Goal: Transaction & Acquisition: Purchase product/service

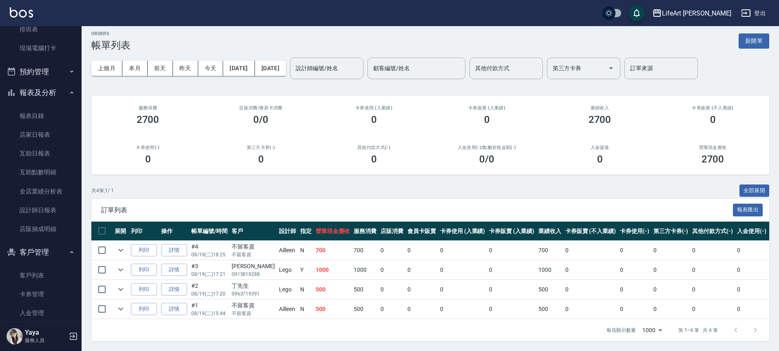
scroll to position [199, 0]
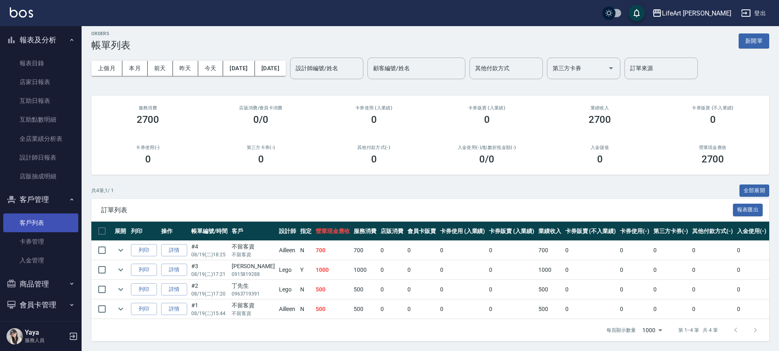
click at [64, 224] on link "客戶列表" at bounding box center [40, 222] width 75 height 19
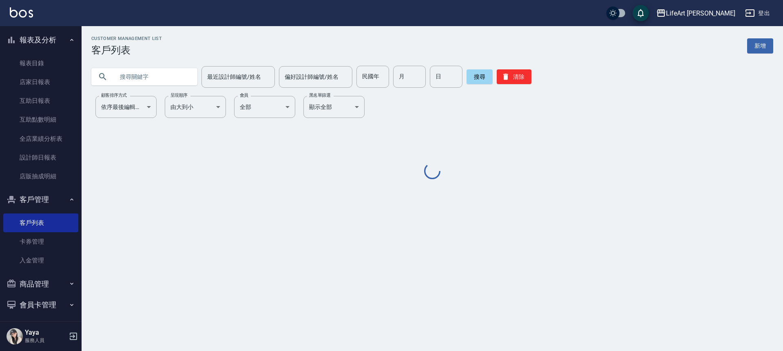
click at [164, 80] on input "text" at bounding box center [152, 77] width 77 height 22
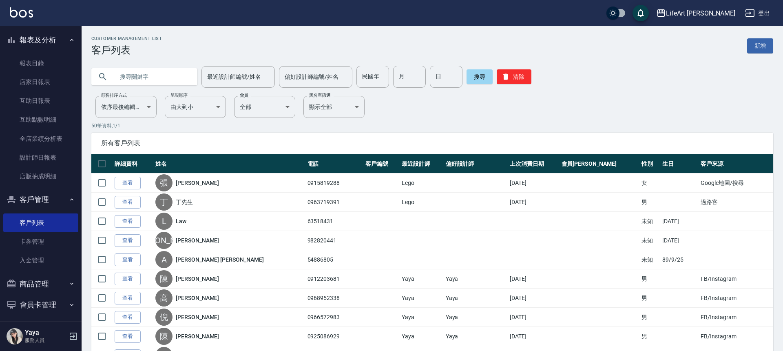
click at [164, 80] on input "text" at bounding box center [152, 77] width 77 height 22
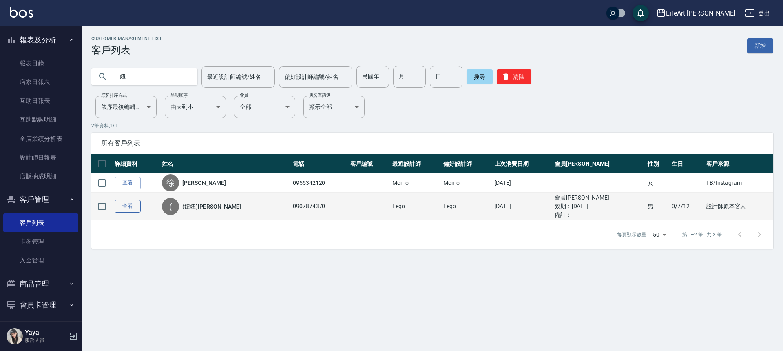
type input "妞"
click at [140, 210] on link "查看" at bounding box center [128, 206] width 26 height 13
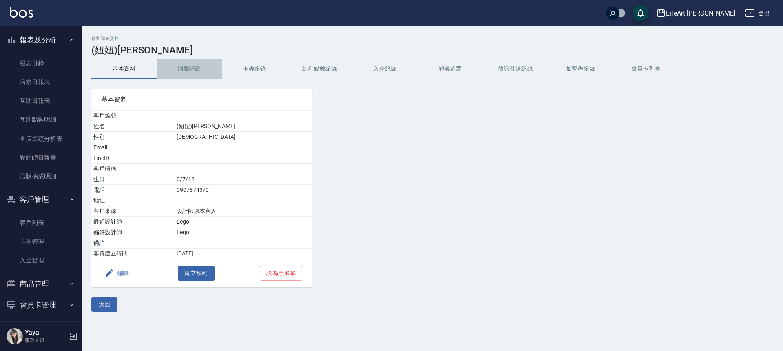
click at [197, 64] on button "消費記錄" at bounding box center [189, 69] width 65 height 20
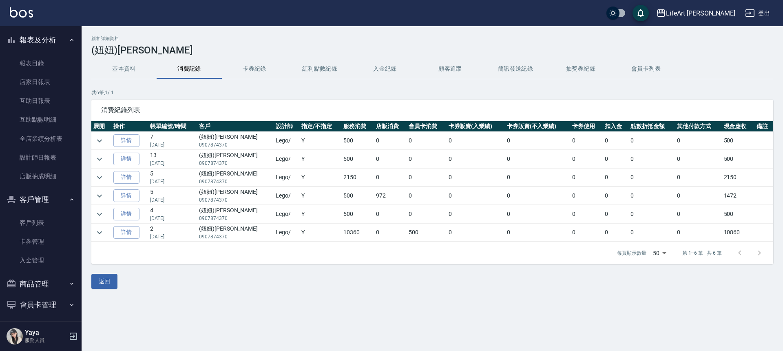
click at [106, 230] on td at bounding box center [101, 233] width 20 height 18
click at [104, 230] on icon "expand row" at bounding box center [100, 233] width 10 height 10
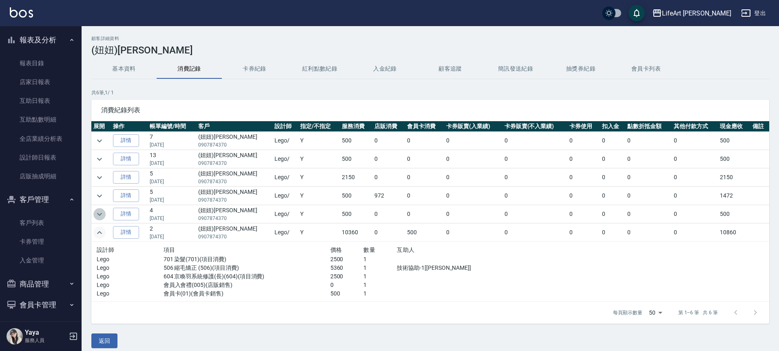
click at [102, 212] on icon "expand row" at bounding box center [100, 214] width 10 height 10
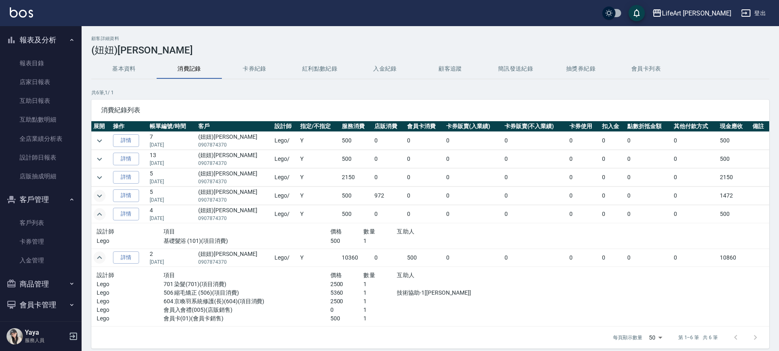
click at [100, 195] on icon "expand row" at bounding box center [100, 196] width 10 height 10
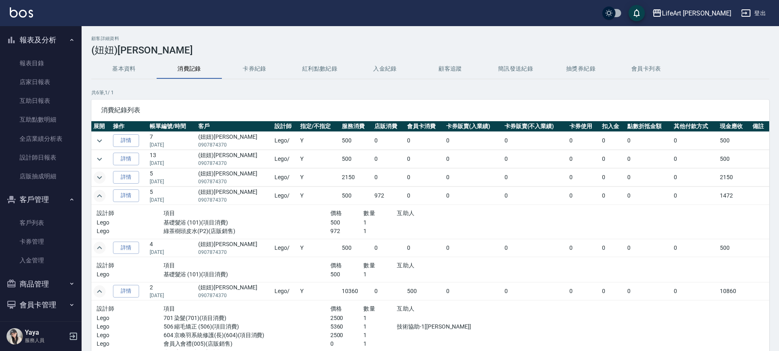
click at [102, 175] on icon "expand row" at bounding box center [100, 178] width 10 height 10
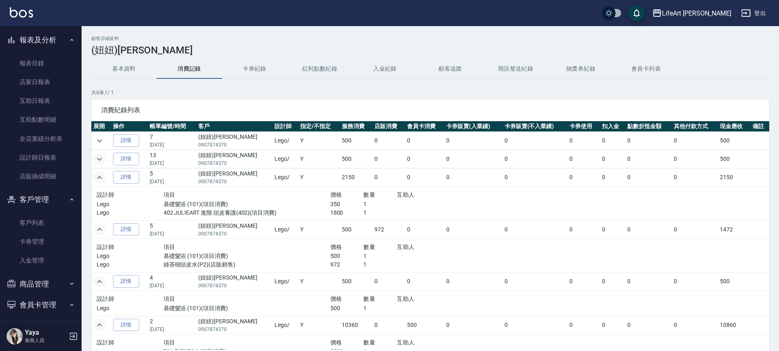
click at [100, 159] on icon "expand row" at bounding box center [99, 158] width 5 height 3
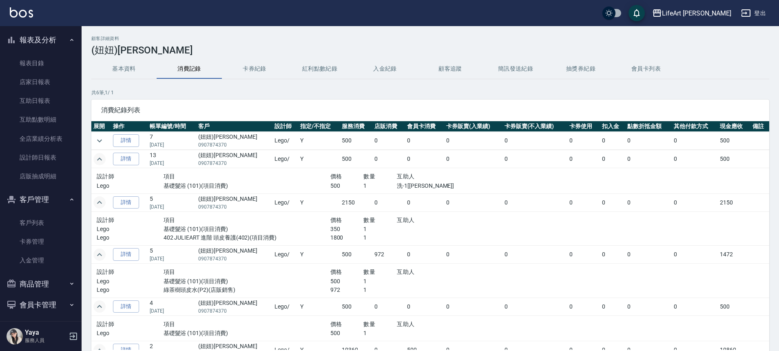
click at [107, 138] on td at bounding box center [101, 141] width 20 height 18
click at [104, 140] on icon "expand row" at bounding box center [100, 141] width 10 height 10
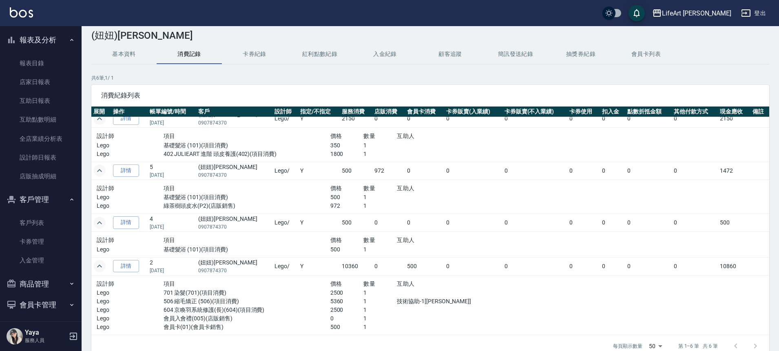
scroll to position [15, 0]
click at [322, 53] on button "紅利點數紀錄" at bounding box center [319, 54] width 65 height 20
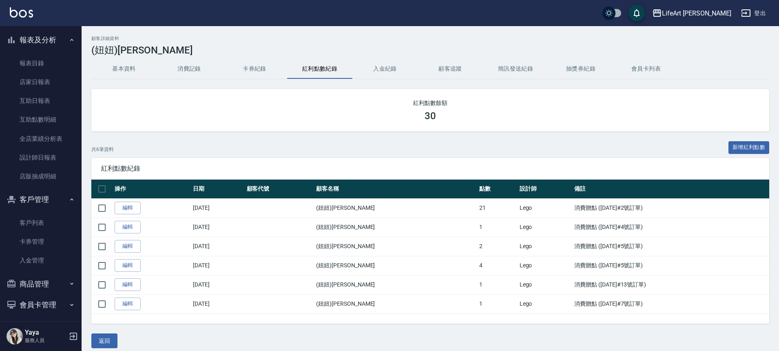
click at [122, 67] on button "基本資料" at bounding box center [123, 69] width 65 height 20
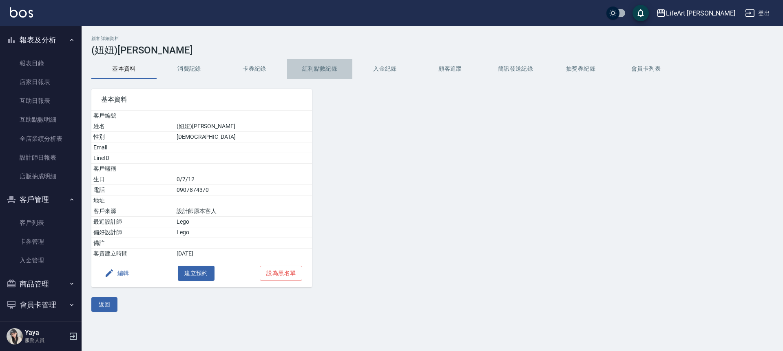
click at [306, 69] on button "紅利點數紀錄" at bounding box center [319, 69] width 65 height 20
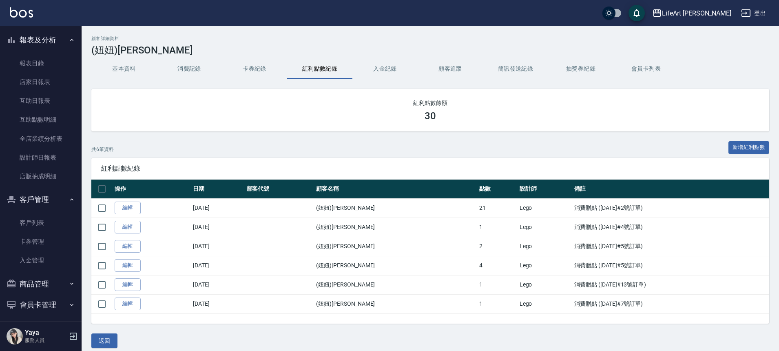
click at [34, 37] on button "報表及分析" at bounding box center [40, 39] width 75 height 21
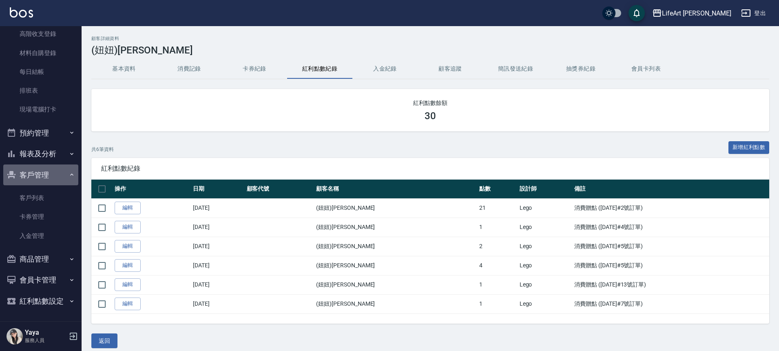
click at [56, 176] on button "客戶管理" at bounding box center [40, 174] width 75 height 21
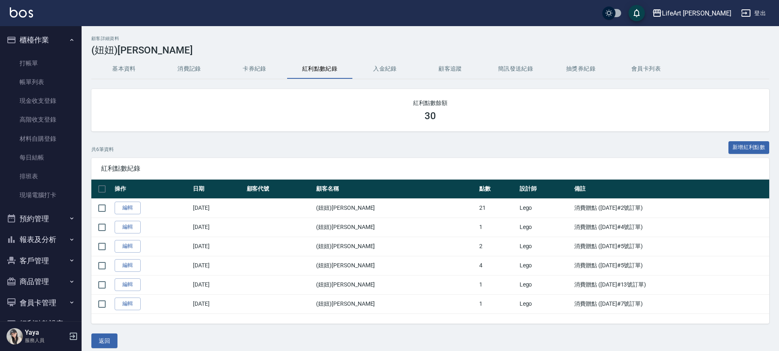
click at [31, 35] on button "櫃檯作業" at bounding box center [40, 39] width 75 height 21
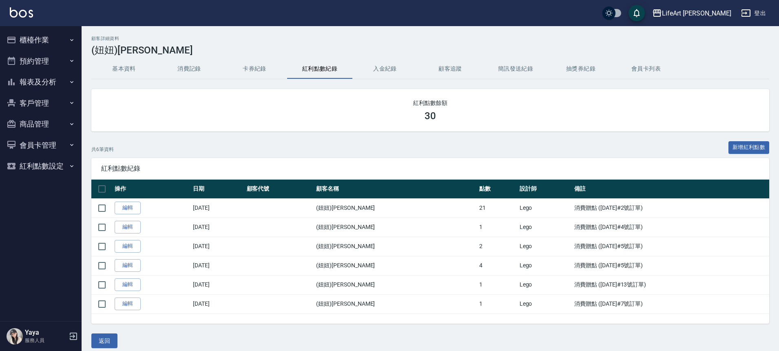
click at [40, 40] on button "櫃檯作業" at bounding box center [40, 39] width 75 height 21
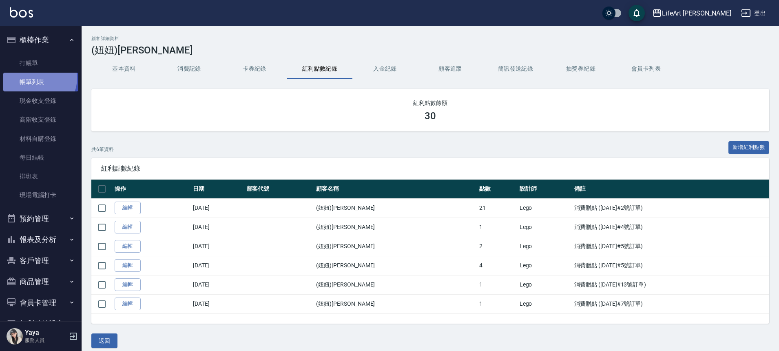
click at [37, 78] on link "帳單列表" at bounding box center [40, 82] width 75 height 19
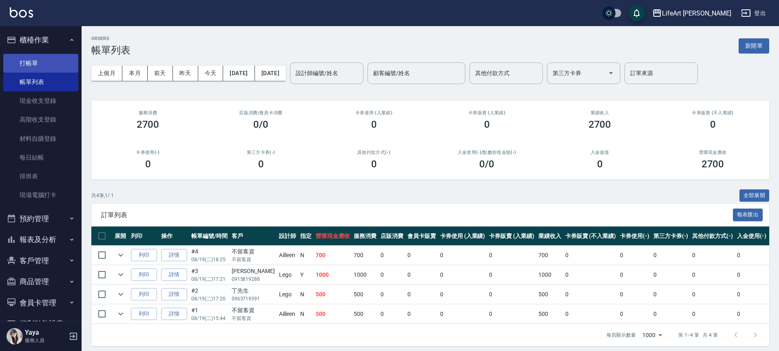
click at [24, 66] on link "打帳單" at bounding box center [40, 63] width 75 height 19
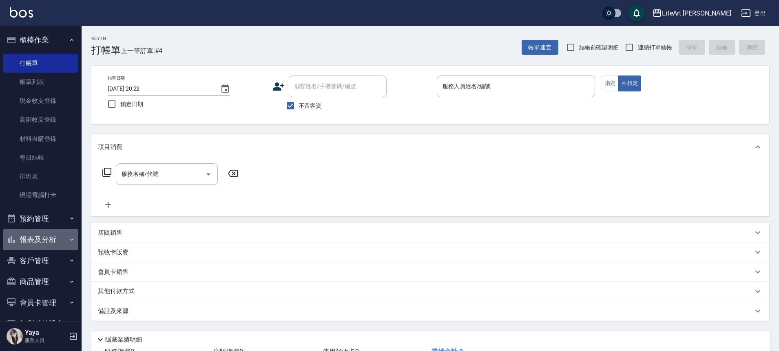
click at [52, 242] on button "報表及分析" at bounding box center [40, 239] width 75 height 21
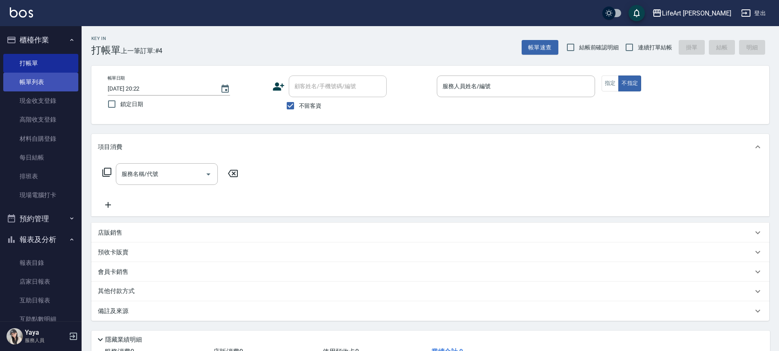
click at [41, 82] on link "帳單列表" at bounding box center [40, 82] width 75 height 19
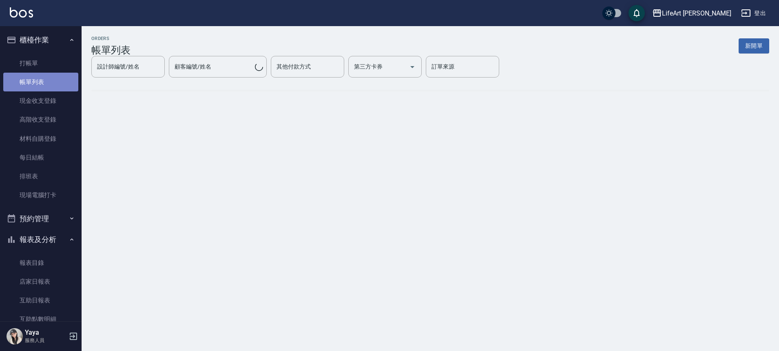
click at [51, 80] on link "帳單列表" at bounding box center [40, 82] width 75 height 19
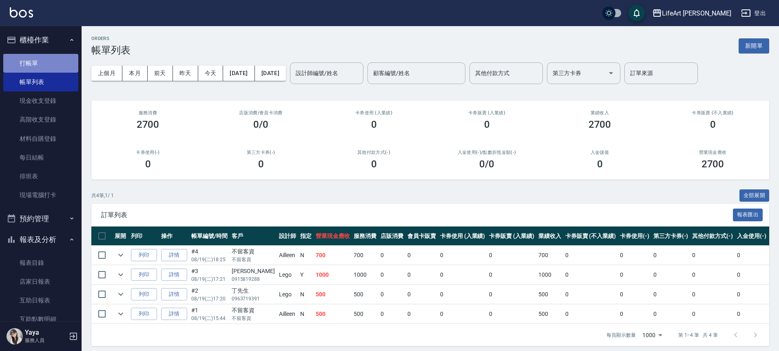
click at [62, 66] on link "打帳單" at bounding box center [40, 63] width 75 height 19
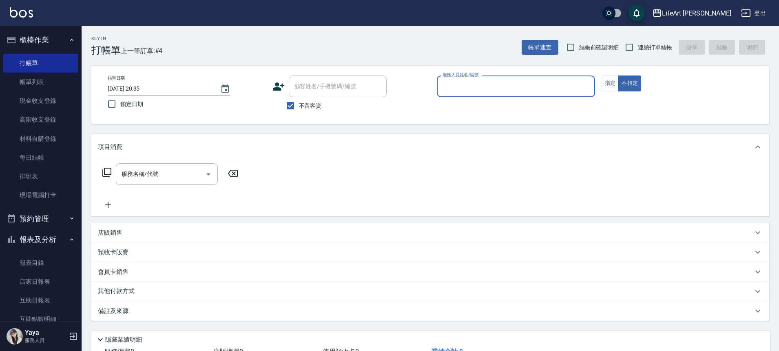
click at [299, 105] on span "不留客資" at bounding box center [310, 106] width 23 height 9
click at [299, 105] on input "不留客資" at bounding box center [290, 105] width 17 height 17
checkbox input "false"
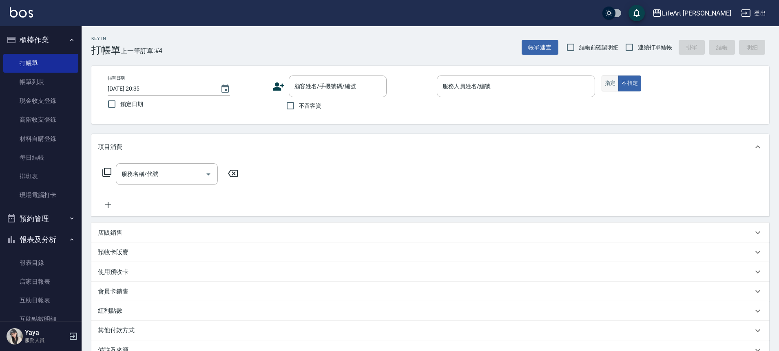
click at [611, 83] on button "指定" at bounding box center [611, 83] width 18 height 16
click at [381, 88] on icon "Clear" at bounding box center [378, 86] width 8 height 8
click at [340, 90] on input "顧客姓名/手機號碼/編號" at bounding box center [331, 86] width 78 height 14
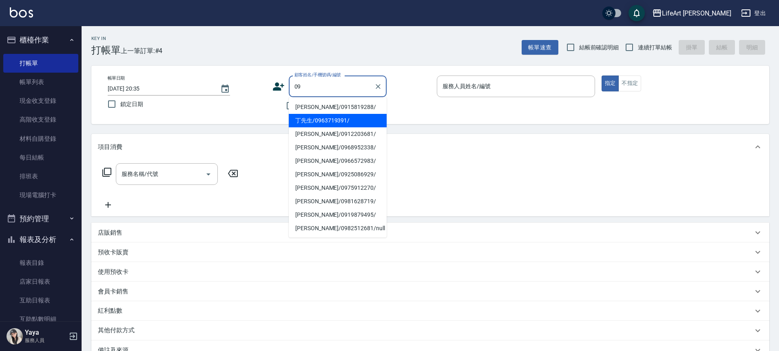
type input "09"
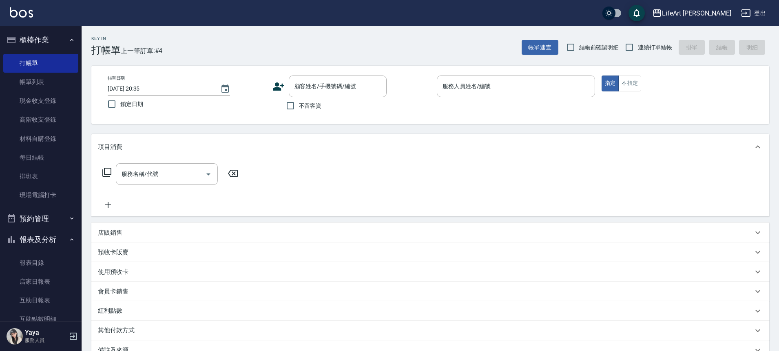
click at [281, 88] on icon at bounding box center [278, 86] width 12 height 12
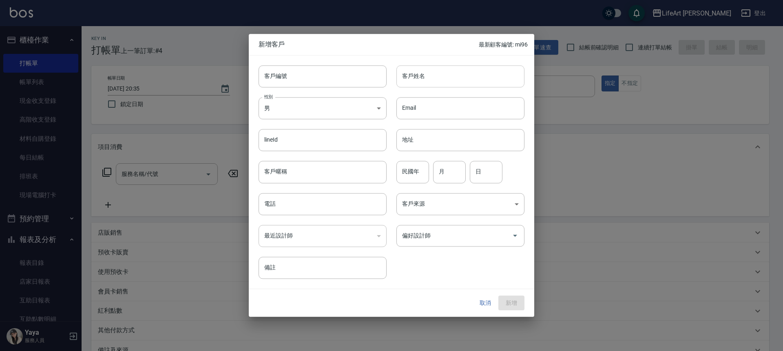
click at [423, 79] on input "客戶姓名" at bounding box center [461, 76] width 128 height 22
type input "f"
type input "取"
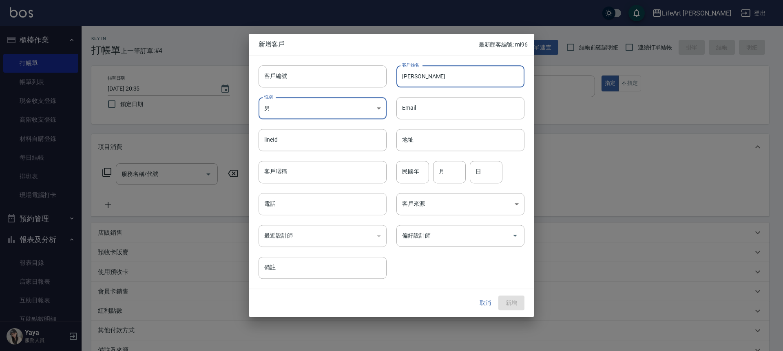
type input "[PERSON_NAME]"
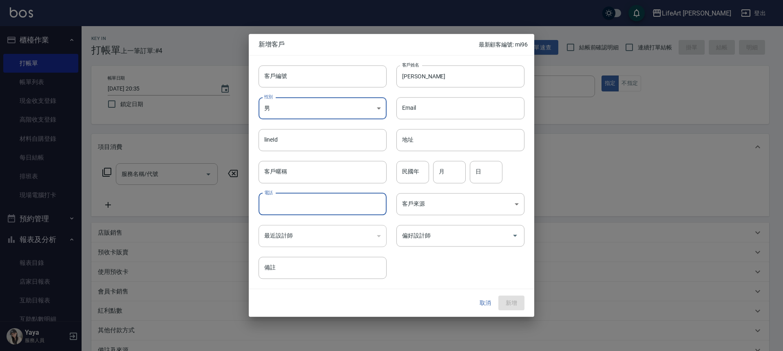
click at [322, 206] on input "電話" at bounding box center [323, 204] width 128 height 22
type input "0963687963"
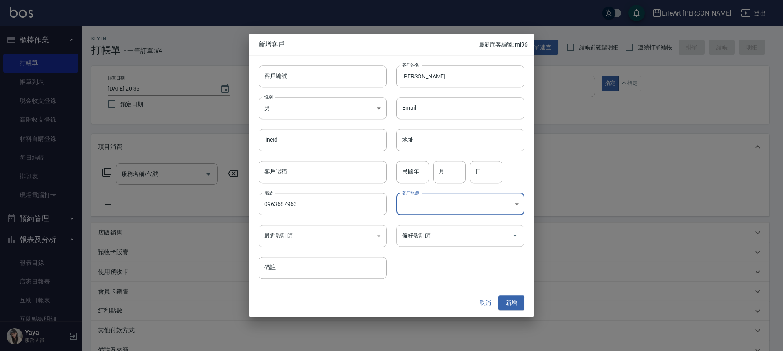
click at [461, 237] on input "偏好設計師" at bounding box center [454, 235] width 109 height 14
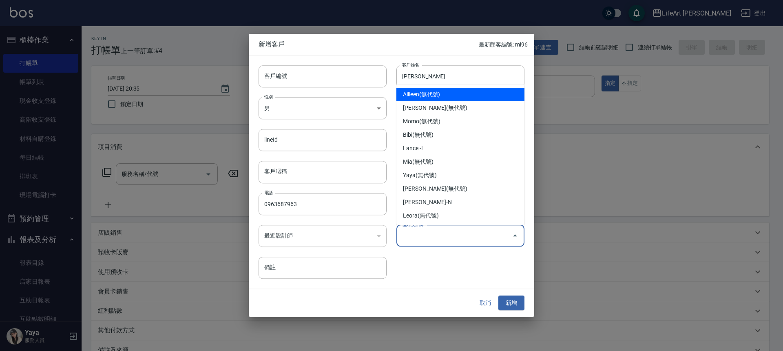
click at [439, 97] on li "Ailleen(無代號)" at bounding box center [461, 94] width 128 height 13
type input "Ailleen"
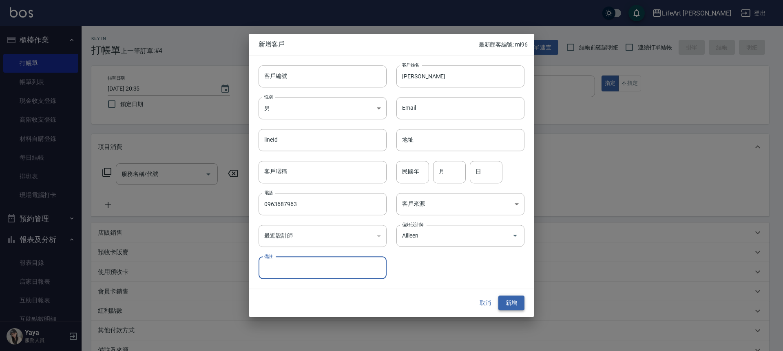
click at [512, 301] on button "新增" at bounding box center [511, 302] width 26 height 15
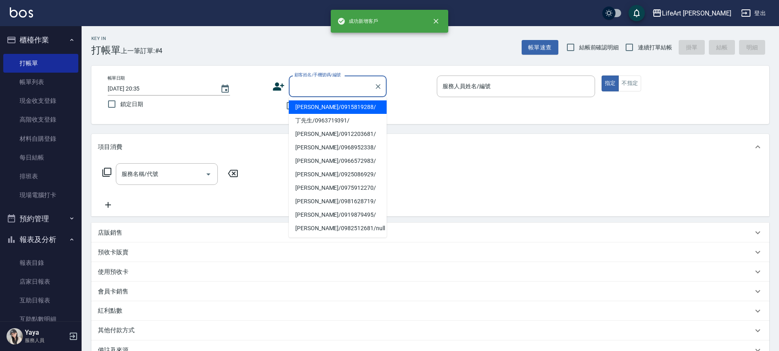
click at [306, 84] on input "顧客姓名/手機號碼/編號" at bounding box center [331, 86] width 78 height 14
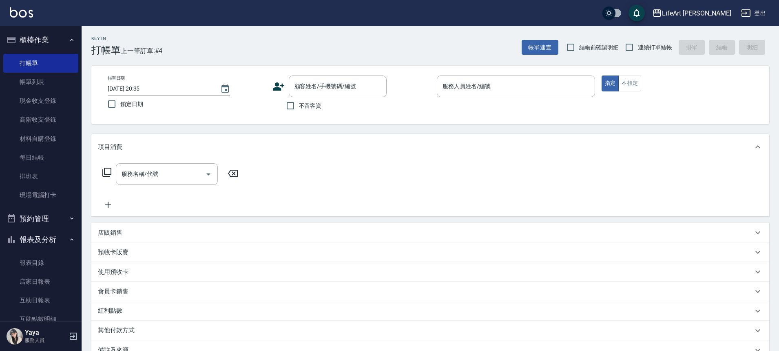
click at [281, 91] on icon at bounding box center [278, 86] width 12 height 12
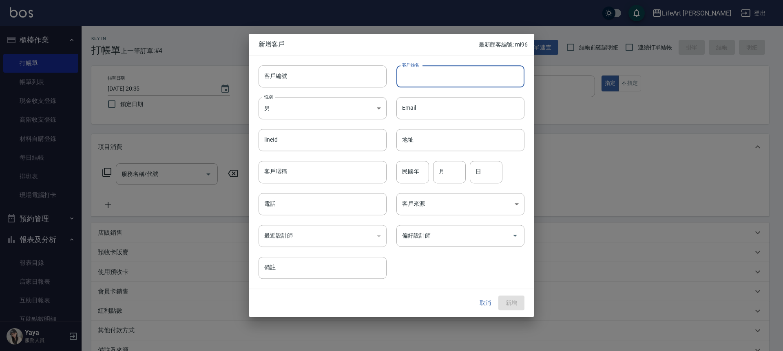
click at [406, 82] on input "客戶姓名" at bounding box center [461, 76] width 128 height 22
type input "s"
type input "南"
click at [404, 75] on input "南" at bounding box center [461, 76] width 128 height 22
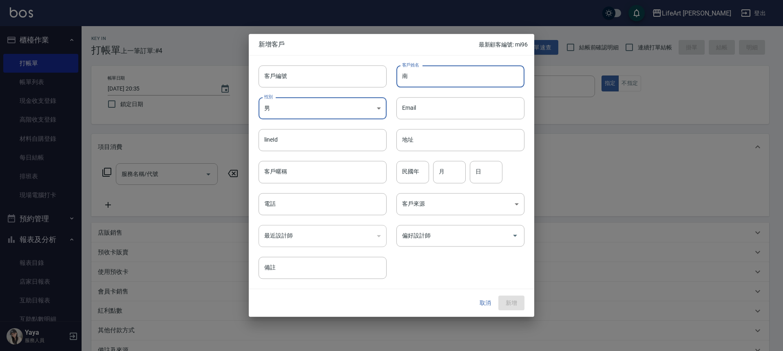
click at [408, 73] on input "南" at bounding box center [461, 76] width 128 height 22
type input "南愛莉"
click at [329, 200] on input "電話" at bounding box center [323, 204] width 128 height 22
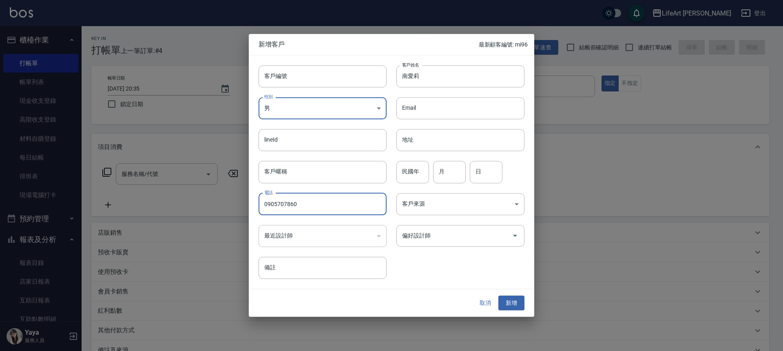
type input "0905707860"
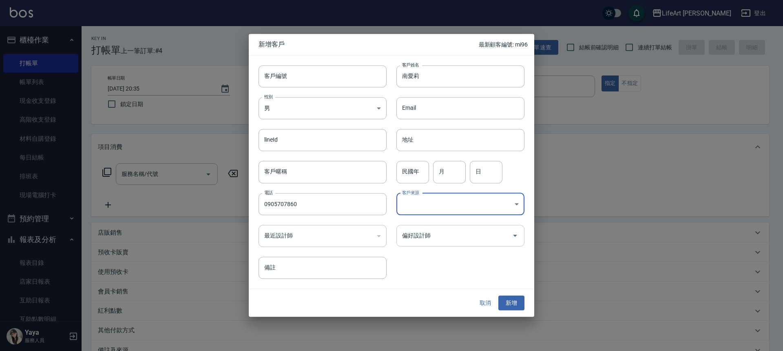
click at [459, 229] on input "偏好設計師" at bounding box center [454, 235] width 109 height 14
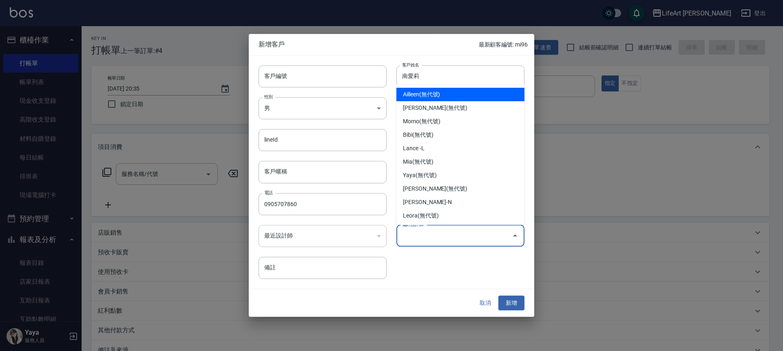
click at [467, 93] on li "Ailleen(無代號)" at bounding box center [461, 94] width 128 height 13
type input "Ailleen"
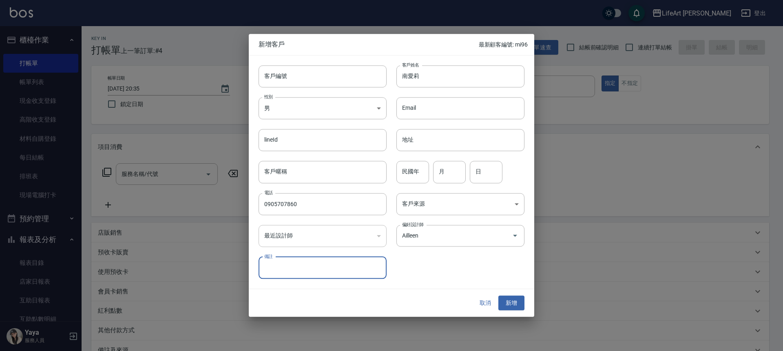
click at [512, 307] on button "新增" at bounding box center [511, 302] width 26 height 15
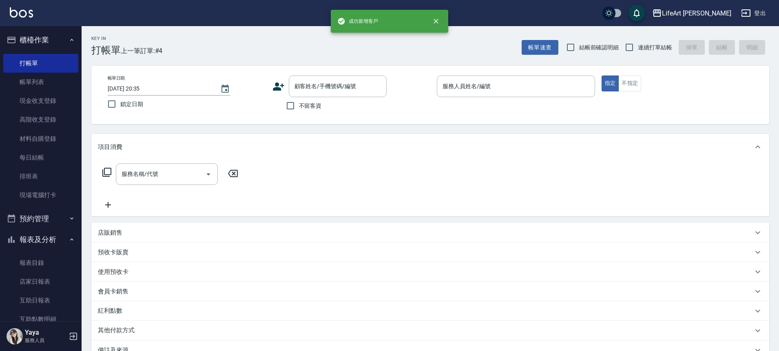
click at [276, 83] on icon at bounding box center [278, 86] width 11 height 8
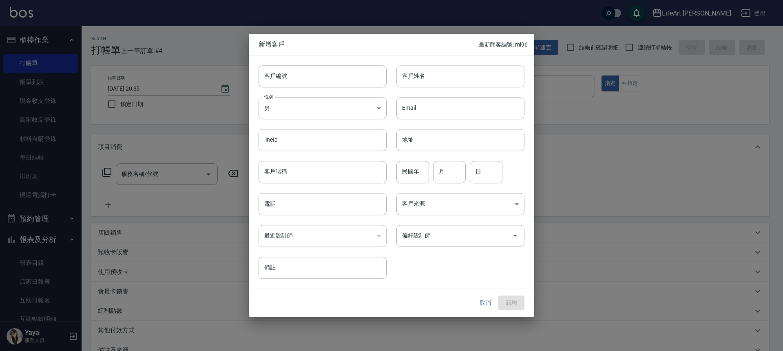
click at [498, 77] on input "客戶姓名" at bounding box center [461, 76] width 128 height 22
click at [428, 80] on input "客戶姓名" at bounding box center [461, 76] width 128 height 22
type input "r"
type input "辰"
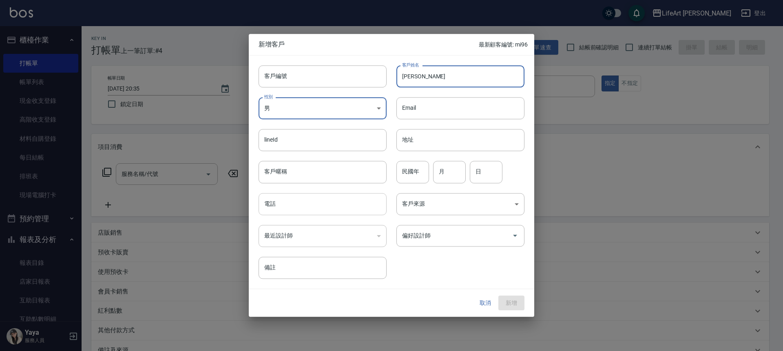
type input "[PERSON_NAME]"
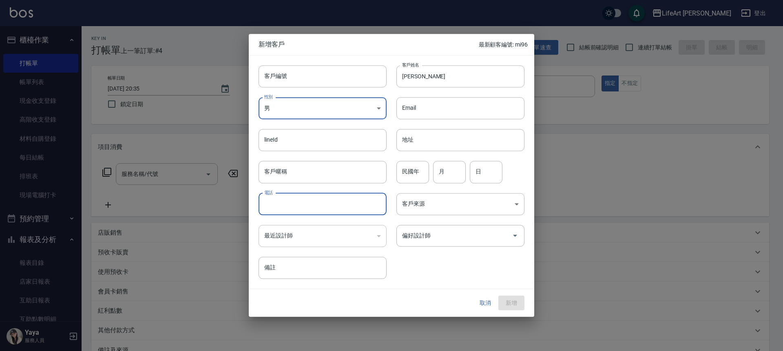
click at [338, 203] on input "電話" at bounding box center [323, 204] width 128 height 22
type input "0978092161"
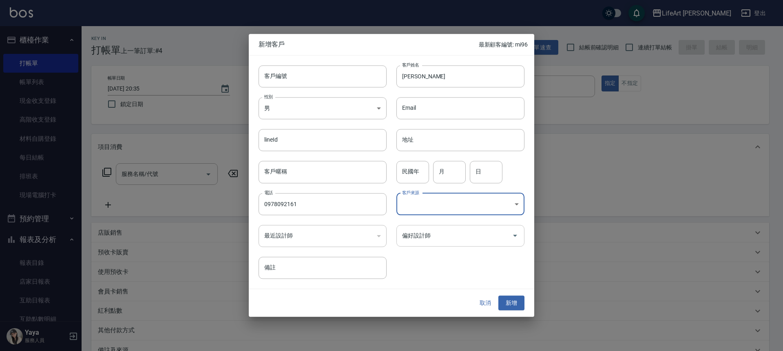
click at [505, 227] on div "偏好設計師" at bounding box center [461, 236] width 128 height 22
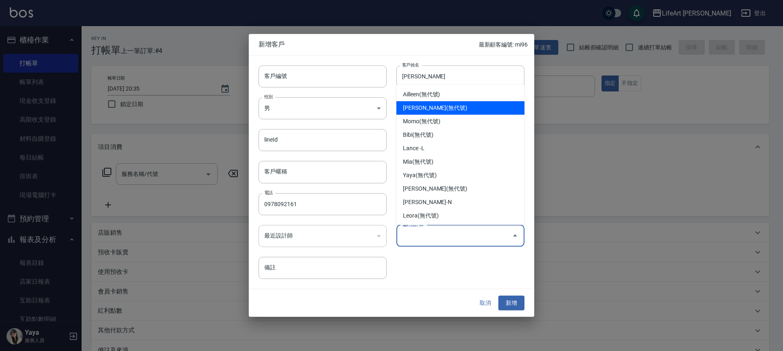
click at [458, 96] on li "Ailleen(無代號)" at bounding box center [461, 94] width 128 height 13
type input "Ailleen"
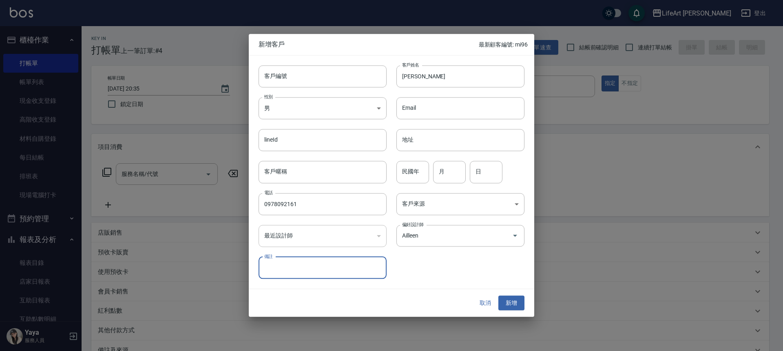
click at [518, 311] on div "取消 新增" at bounding box center [392, 303] width 286 height 28
click at [508, 304] on button "新增" at bounding box center [511, 302] width 26 height 15
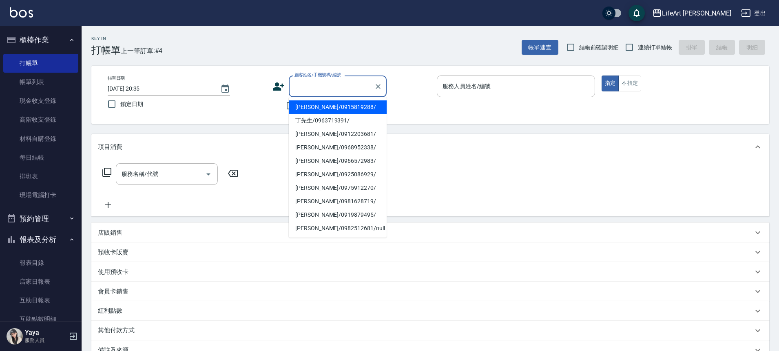
click at [312, 82] on input "顧客姓名/手機號碼/編號" at bounding box center [331, 86] width 78 height 14
click at [322, 105] on li "[PERSON_NAME]/0963687963/" at bounding box center [338, 106] width 98 height 13
type input "[PERSON_NAME]/0963687963/"
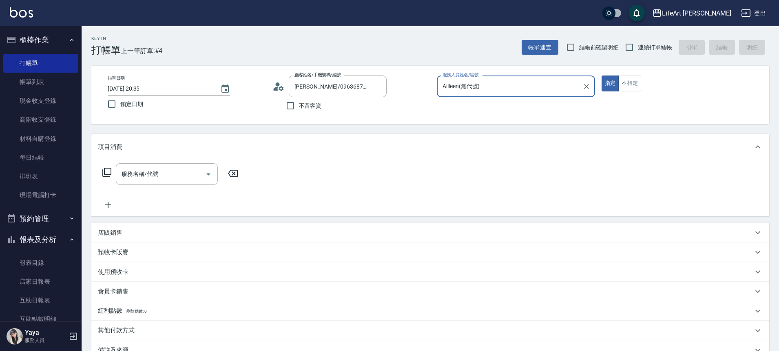
type input "Ailleen(無代號)"
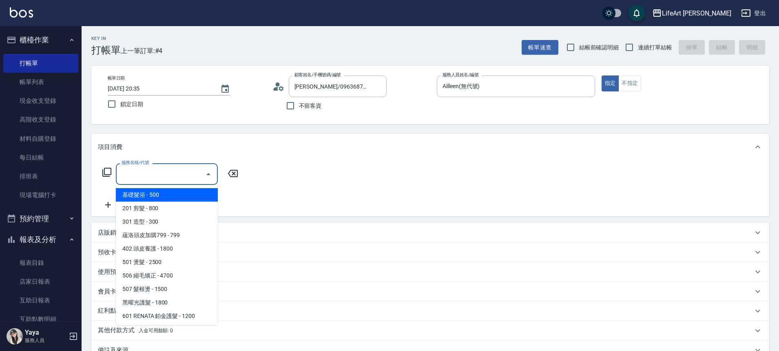
click at [191, 167] on input "服務名稱/代號" at bounding box center [161, 174] width 82 height 14
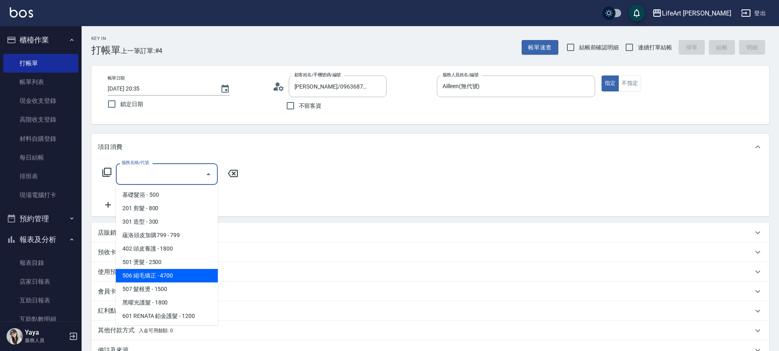
click at [183, 274] on span "506 縮毛矯正 - 4700" at bounding box center [167, 275] width 102 height 13
type input "506 縮毛矯正 (506)"
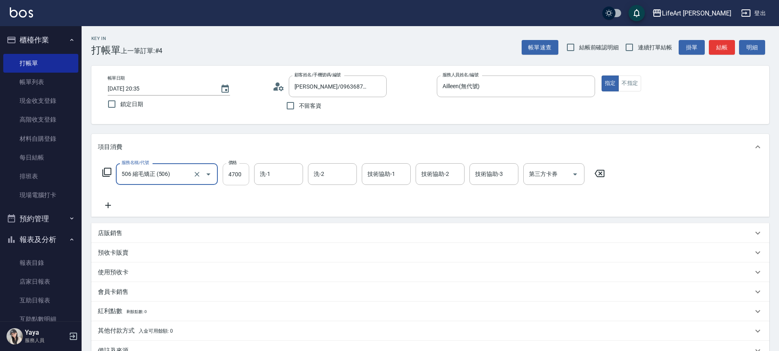
click at [243, 176] on input "4700" at bounding box center [236, 174] width 27 height 22
type input "1500"
click at [281, 173] on input "洗-1" at bounding box center [279, 174] width 42 height 14
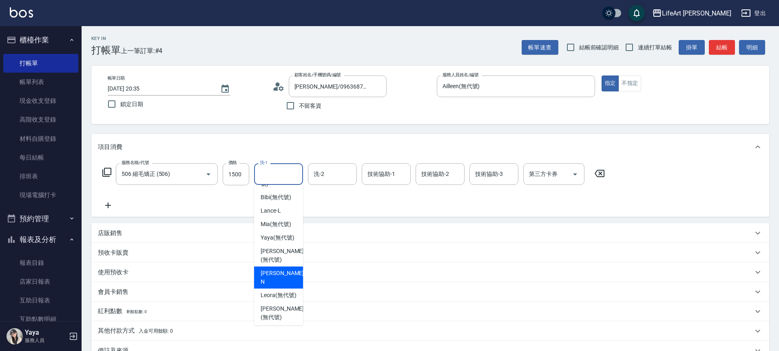
scroll to position [64, 0]
click at [284, 290] on span "Leora (無代號)" at bounding box center [279, 294] width 36 height 9
type input "Leora(無代號)"
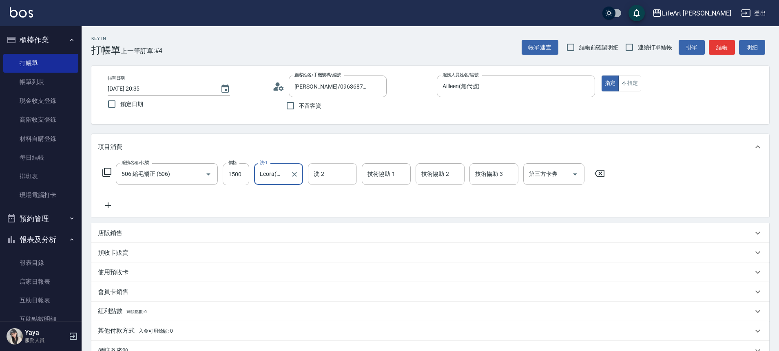
click at [329, 164] on div "洗-2" at bounding box center [332, 174] width 49 height 22
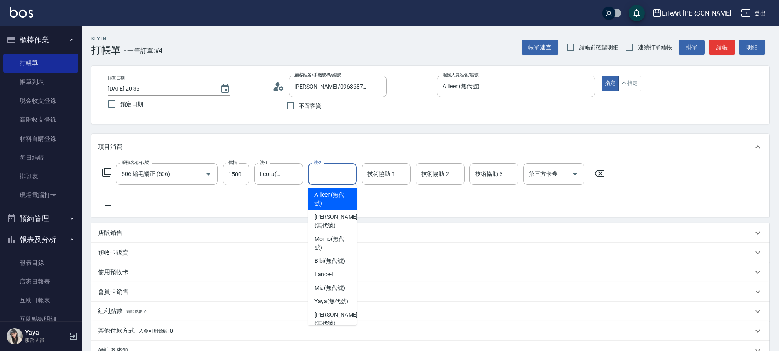
click at [328, 168] on input "洗-2" at bounding box center [333, 174] width 42 height 14
click at [323, 172] on input "洗-2" at bounding box center [333, 174] width 42 height 14
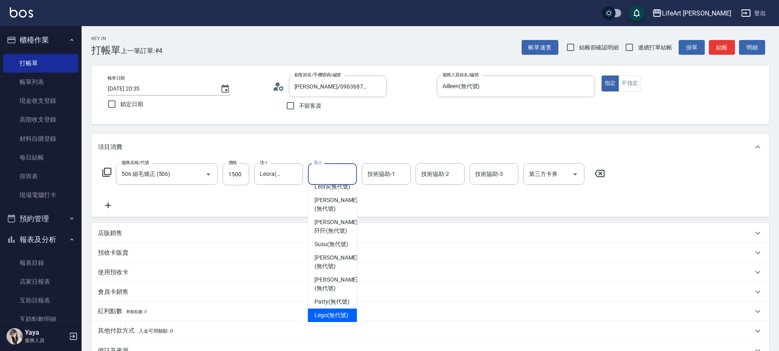
click at [328, 311] on span "Lego (無代號)" at bounding box center [332, 315] width 34 height 9
type input "Lego(無代號)"
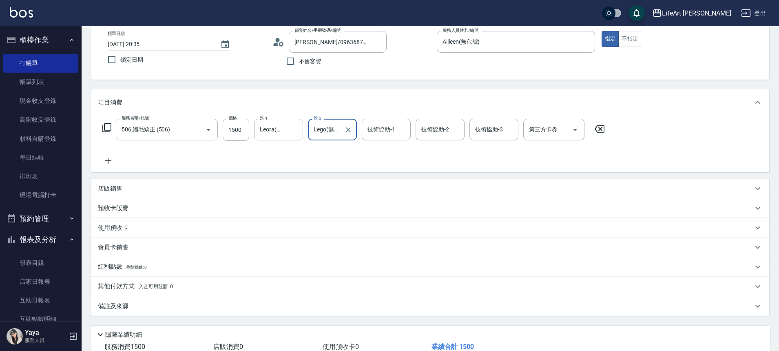
scroll to position [102, 0]
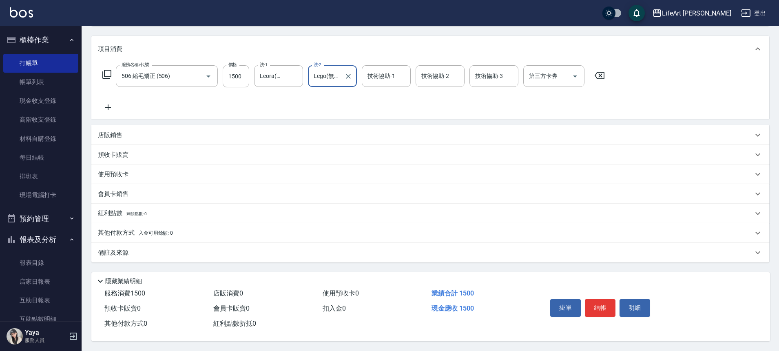
click at [186, 251] on div "備註及來源" at bounding box center [425, 252] width 655 height 9
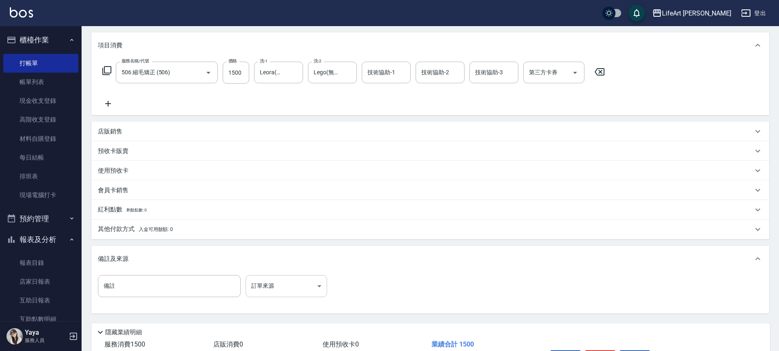
click at [290, 283] on body "LifeArt 松江 登出 櫃檯作業 打帳單 帳單列表 現金收支登錄 高階收支登錄 材料自購登錄 每日結帳 排班表 現場電腦打卡 預約管理 預約管理 單日預約…" at bounding box center [389, 149] width 779 height 503
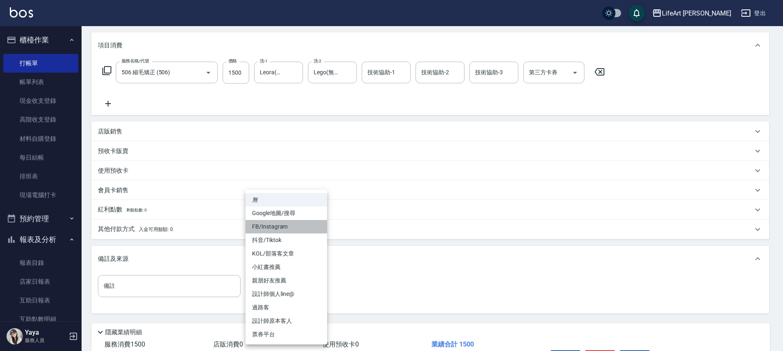
click at [279, 229] on li "FB/Instagram" at bounding box center [287, 226] width 82 height 13
type input "FB/Instagram"
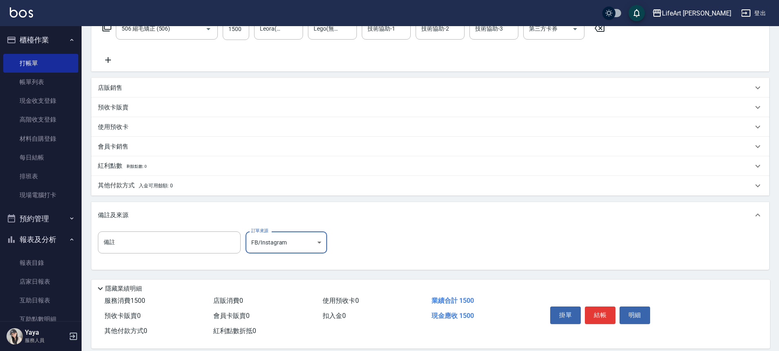
scroll to position [156, 0]
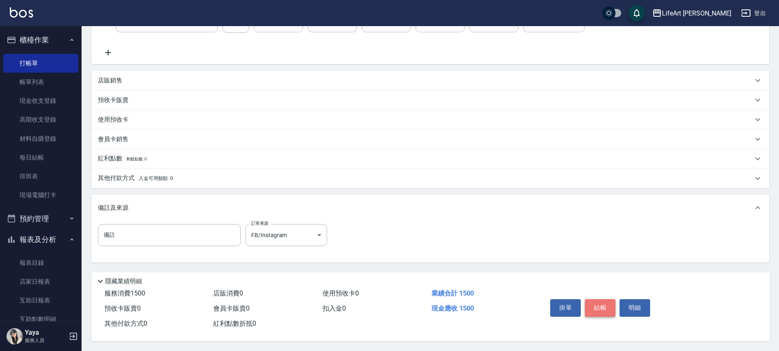
click at [602, 299] on button "結帳" at bounding box center [600, 307] width 31 height 17
click at [602, 299] on div "掛單 結帳 明細" at bounding box center [600, 309] width 106 height 26
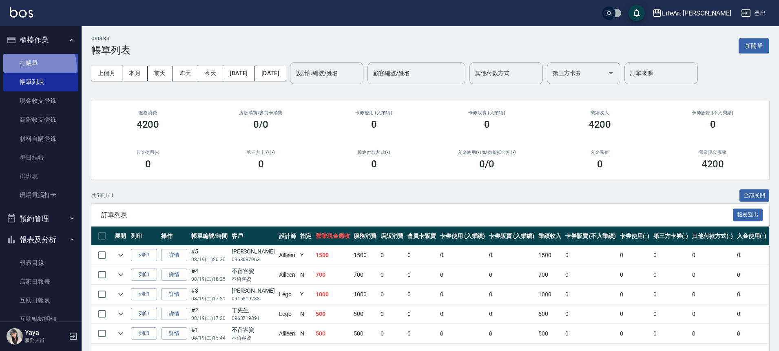
click at [30, 67] on link "打帳單" at bounding box center [40, 63] width 75 height 19
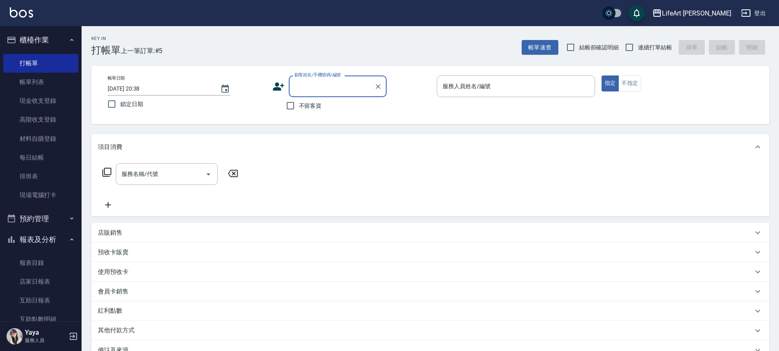
click at [323, 95] on div "顧客姓名/手機號碼/編號" at bounding box center [338, 86] width 98 height 22
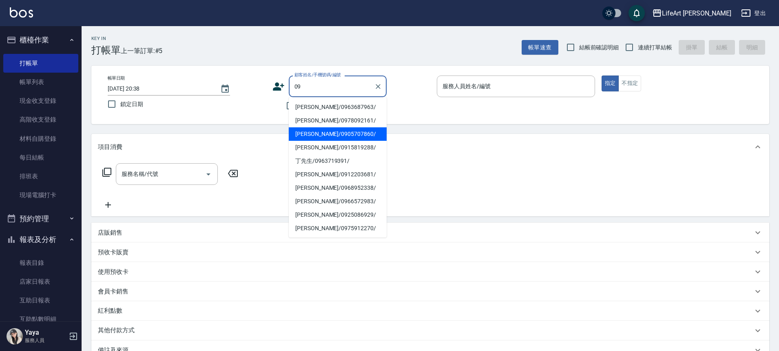
click at [328, 127] on li "[PERSON_NAME]/0905707860/" at bounding box center [338, 133] width 98 height 13
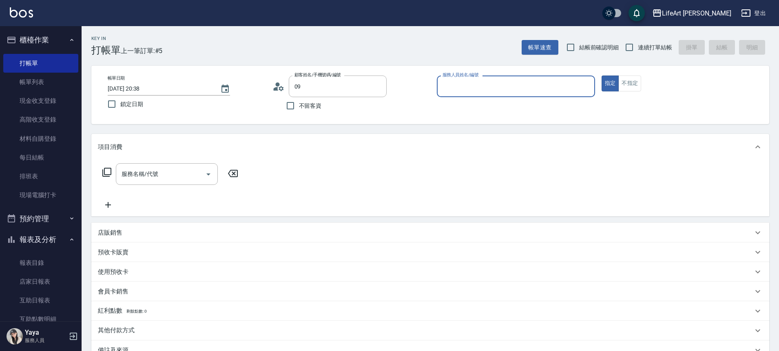
type input "[PERSON_NAME]/0905707860/"
type input "Ailleen(無代號)"
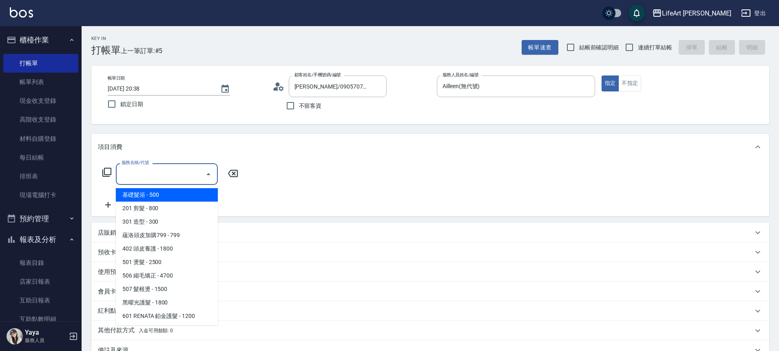
click at [159, 181] on input "服務名稱/代號" at bounding box center [161, 174] width 82 height 14
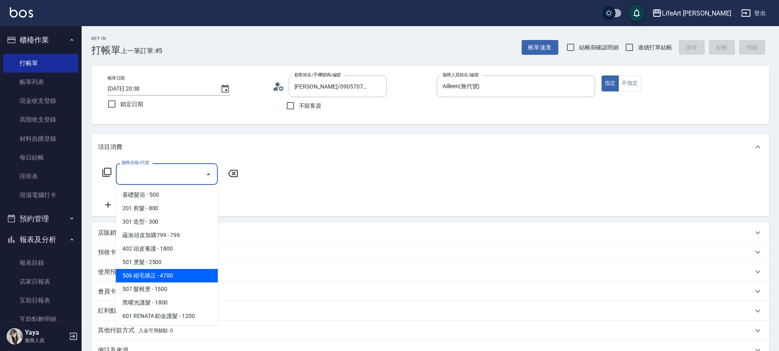
click at [167, 273] on span "506 縮毛矯正 - 4700" at bounding box center [167, 275] width 102 height 13
type input "506 縮毛矯正 (506)"
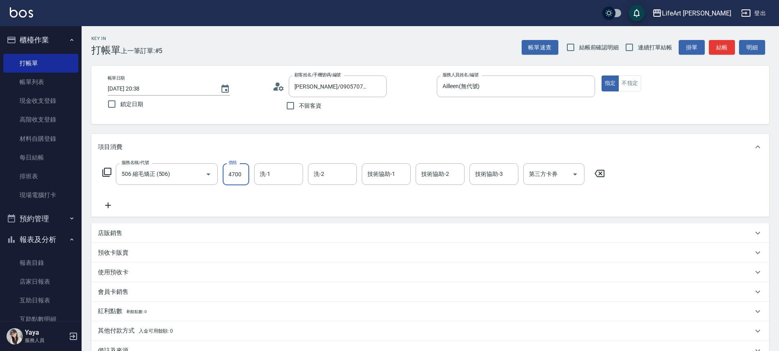
click at [237, 175] on input "4700" at bounding box center [236, 174] width 27 height 22
type input "1500"
click at [119, 205] on div "服務名稱/代號 506 縮毛矯正 (506) 服務名稱/代號 價格 1500 價格 洗-1 洗-1 洗-2 洗-2 技術協助-1 技術協助-1 技術協助-2 …" at bounding box center [354, 186] width 512 height 47
click at [113, 207] on icon at bounding box center [108, 205] width 20 height 10
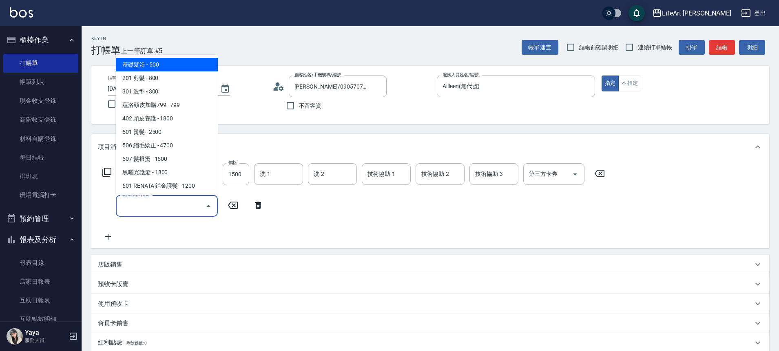
click at [147, 202] on input "服務名稱/代號" at bounding box center [161, 206] width 82 height 14
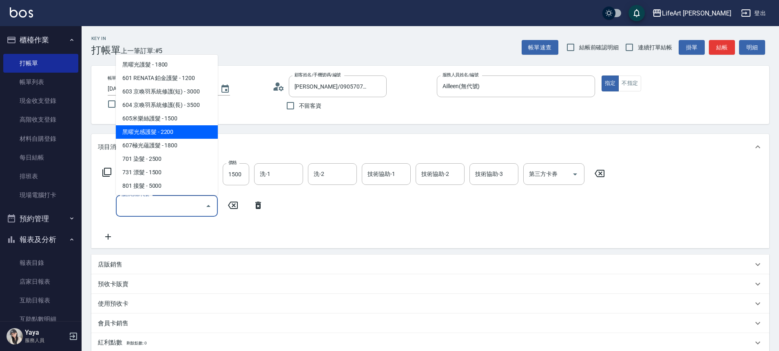
scroll to position [109, 0]
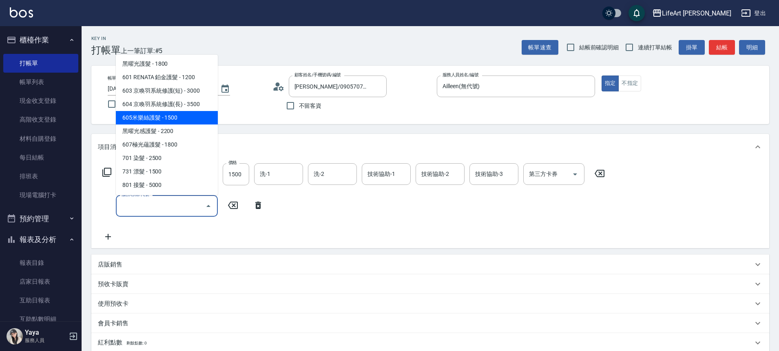
click at [173, 118] on span "605米樂絲護髮 - 1500" at bounding box center [167, 117] width 102 height 13
type input "605米樂絲護髮(605)"
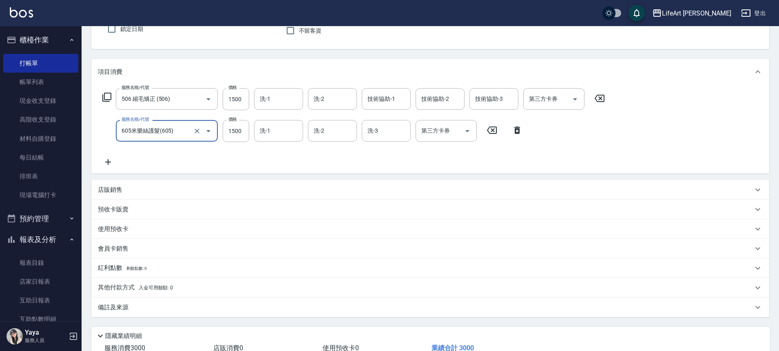
scroll to position [133, 0]
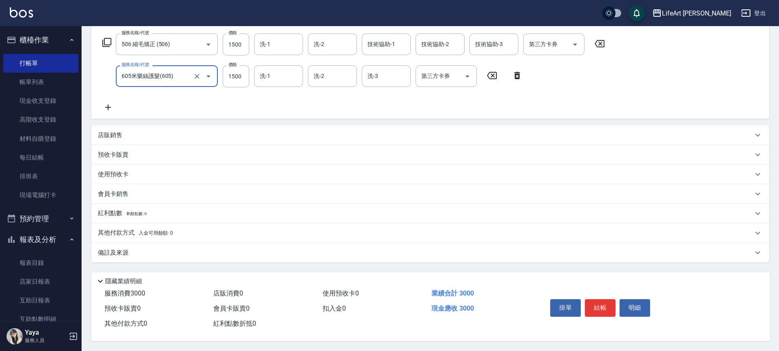
drag, startPoint x: 176, startPoint y: 251, endPoint x: 176, endPoint y: 246, distance: 4.5
click at [177, 249] on div "備註及來源" at bounding box center [425, 252] width 655 height 9
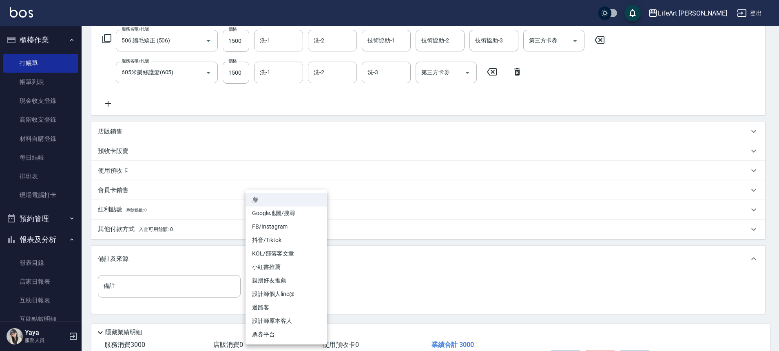
click at [270, 297] on body "LifeArt 松江 登出 櫃檯作業 打帳單 帳單列表 現金收支登錄 高階收支登錄 材料自購登錄 每日結帳 排班表 現場電腦打卡 預約管理 預約管理 單日預約…" at bounding box center [389, 135] width 779 height 536
click at [270, 297] on li "設計師個人line@" at bounding box center [287, 293] width 82 height 13
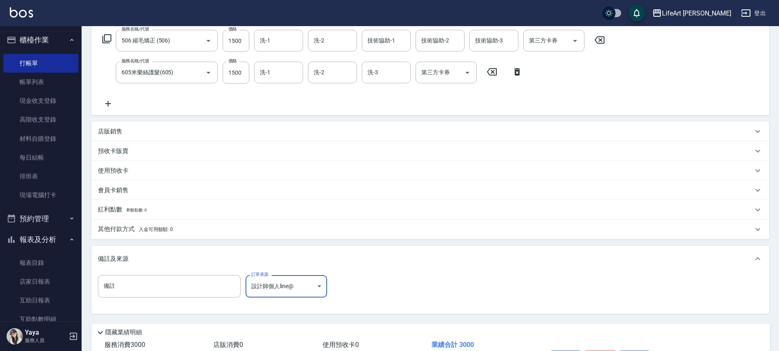
click at [277, 292] on body "LifeArt 松江 登出 櫃檯作業 打帳單 帳單列表 現金收支登錄 高階收支登錄 材料自購登錄 每日結帳 排班表 現場電腦打卡 預約管理 預約管理 單日預約…" at bounding box center [389, 135] width 779 height 536
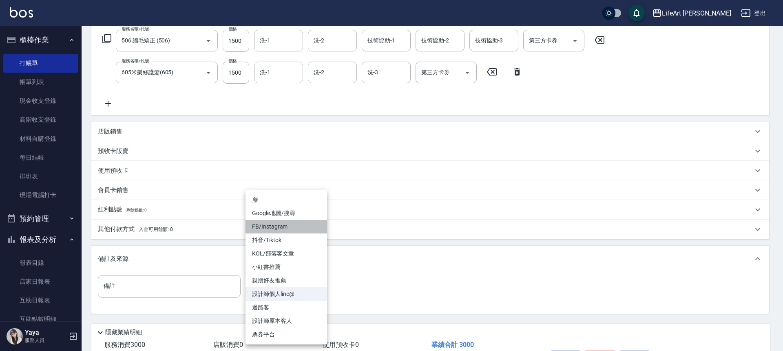
click at [286, 231] on li "FB/Instagram" at bounding box center [287, 226] width 82 height 13
type input "FB/Instagram"
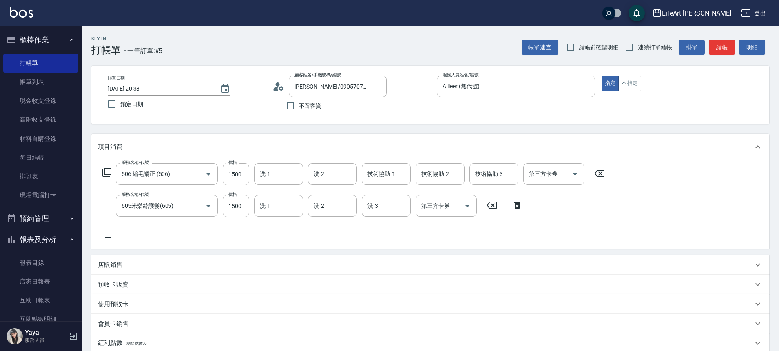
scroll to position [188, 0]
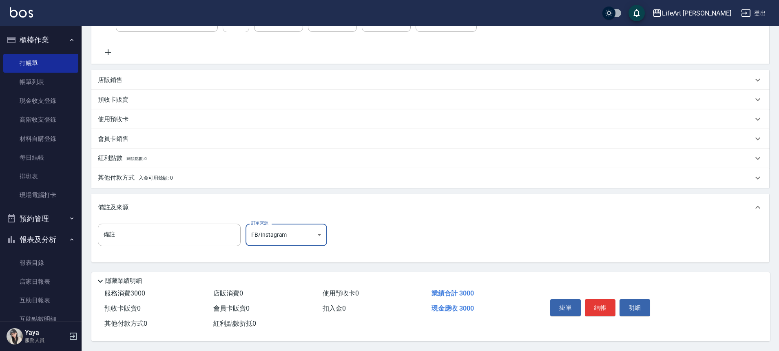
click at [605, 299] on button "結帳" at bounding box center [600, 307] width 31 height 17
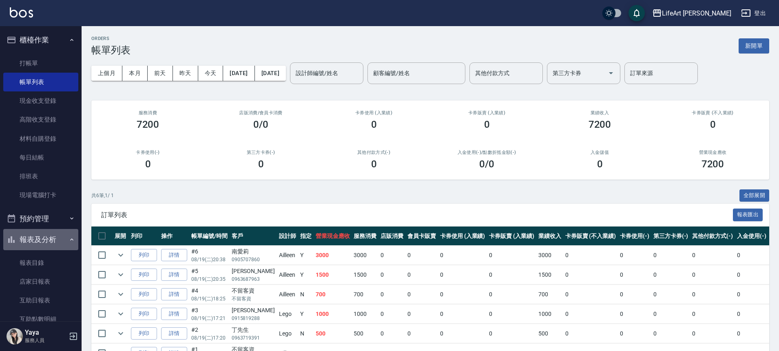
click at [49, 246] on button "報表及分析" at bounding box center [40, 239] width 75 height 21
click at [50, 246] on button "報表及分析" at bounding box center [40, 239] width 75 height 21
click at [50, 253] on link "報表目錄" at bounding box center [40, 262] width 75 height 19
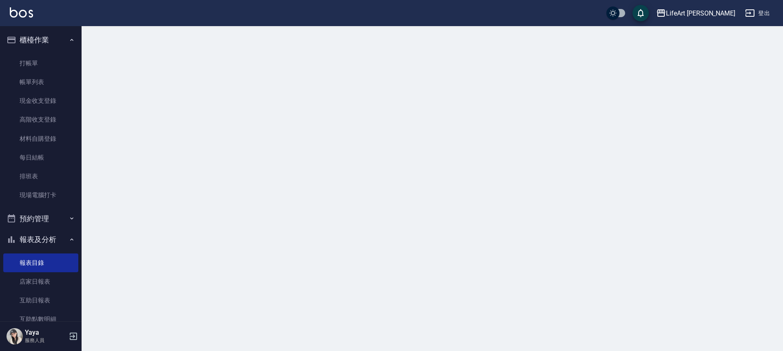
click at [50, 246] on button "報表及分析" at bounding box center [40, 239] width 75 height 21
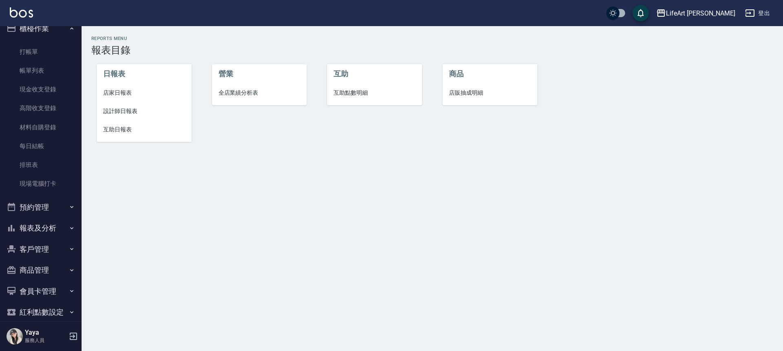
scroll to position [23, 0]
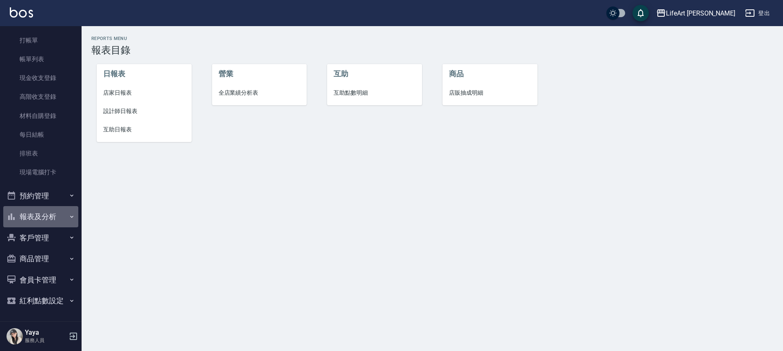
click at [53, 222] on button "報表及分析" at bounding box center [40, 216] width 75 height 21
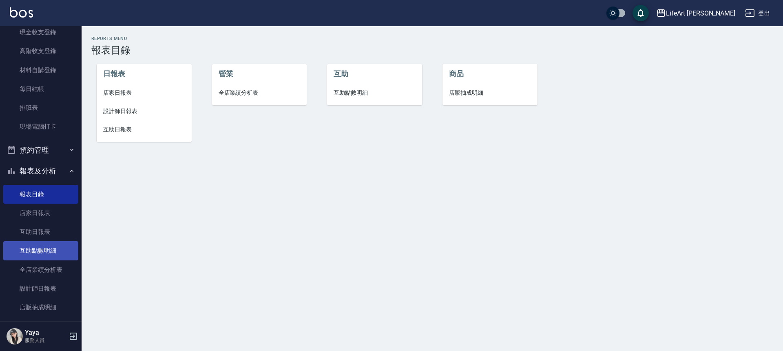
scroll to position [69, 0]
click at [47, 264] on link "全店業績分析表" at bounding box center [40, 269] width 75 height 19
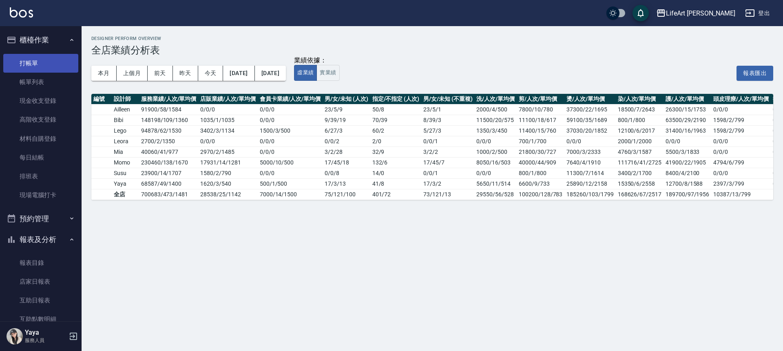
click at [23, 66] on link "打帳單" at bounding box center [40, 63] width 75 height 19
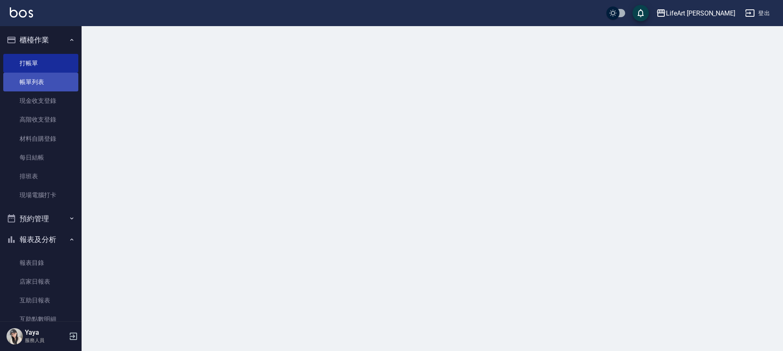
click at [29, 81] on link "帳單列表" at bounding box center [40, 82] width 75 height 19
click at [29, 82] on link "帳單列表" at bounding box center [40, 82] width 75 height 19
click at [56, 83] on link "帳單列表" at bounding box center [40, 82] width 75 height 19
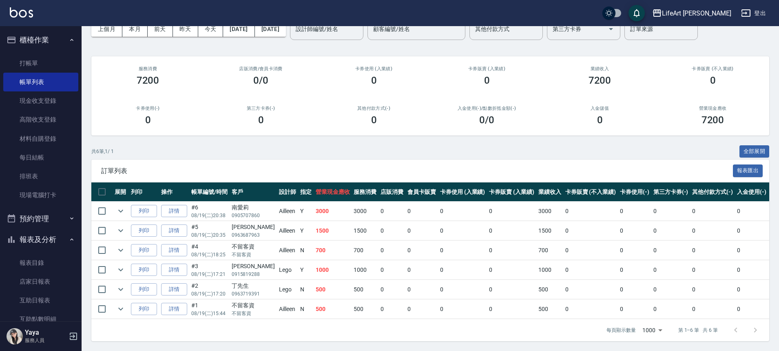
scroll to position [50, 0]
click at [42, 62] on link "打帳單" at bounding box center [40, 63] width 75 height 19
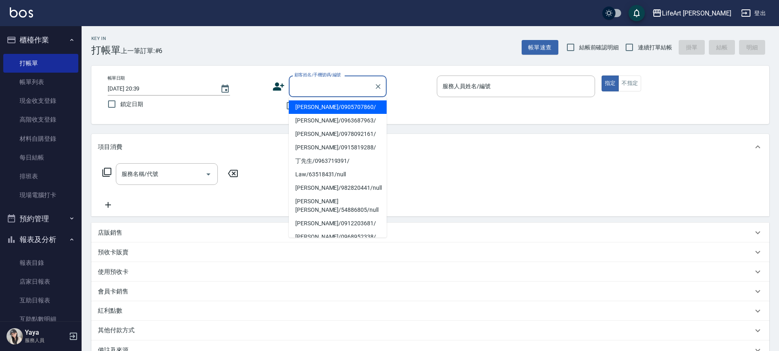
click at [351, 83] on input "顧客姓名/手機號碼/編號" at bounding box center [331, 86] width 78 height 14
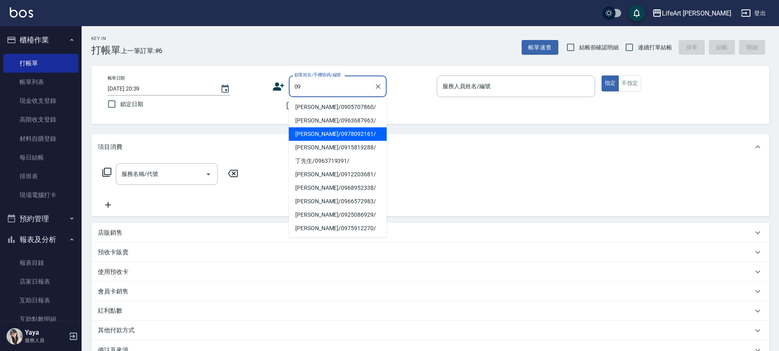
click at [333, 137] on li "[PERSON_NAME]/0978092161/" at bounding box center [338, 133] width 98 height 13
type input "[PERSON_NAME]/0978092161/"
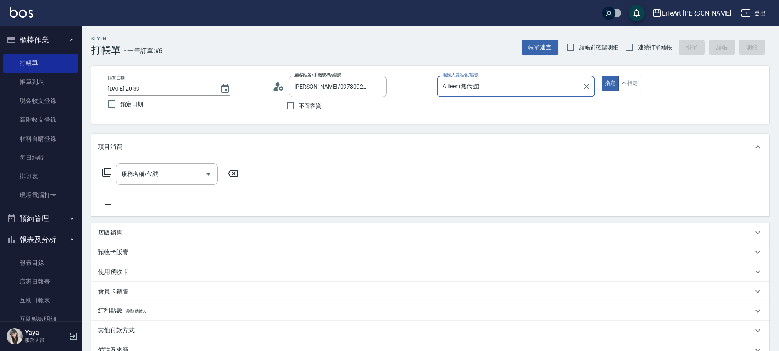
type input "Ailleen(無代號)"
click at [190, 179] on input "服務名稱/代號" at bounding box center [161, 174] width 82 height 14
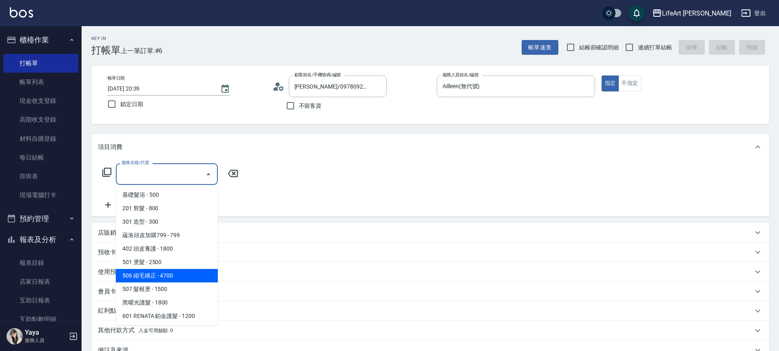
click at [179, 273] on span "506 縮毛矯正 - 4700" at bounding box center [167, 275] width 102 height 13
type input "506 縮毛矯正 (506)"
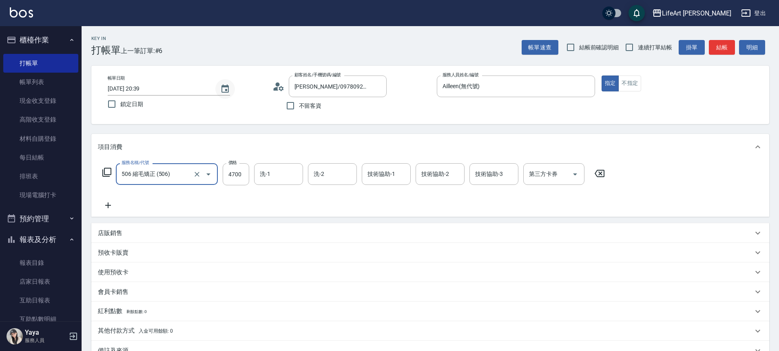
click at [222, 87] on icon "Choose date, selected date is 2025-08-19" at bounding box center [225, 89] width 10 height 10
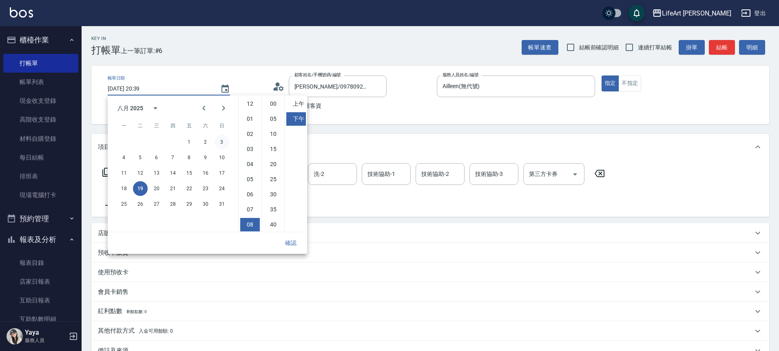
scroll to position [46, 0]
click at [157, 188] on button "20" at bounding box center [156, 188] width 15 height 15
type input "[DATE] 20:39"
click at [296, 238] on button "確認" at bounding box center [291, 242] width 26 height 15
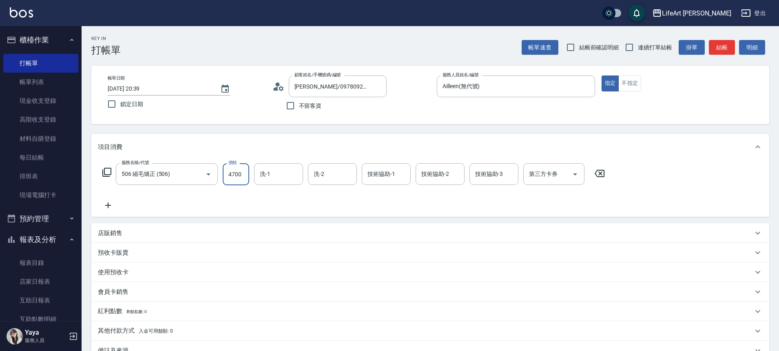
click at [233, 179] on input "4700" at bounding box center [236, 174] width 27 height 22
type input "1500"
click at [110, 201] on icon at bounding box center [108, 205] width 20 height 10
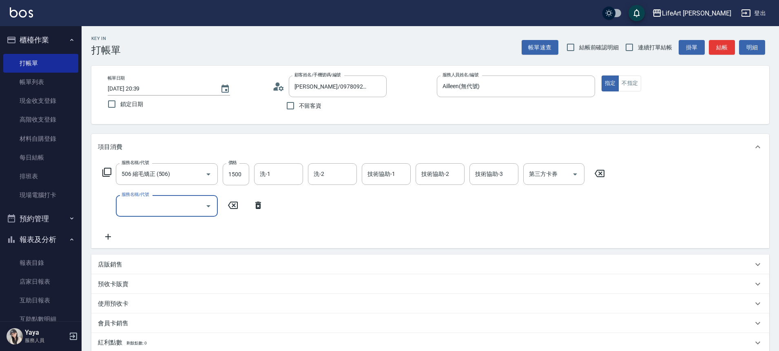
click at [135, 206] on input "服務名稱/代號" at bounding box center [161, 206] width 82 height 14
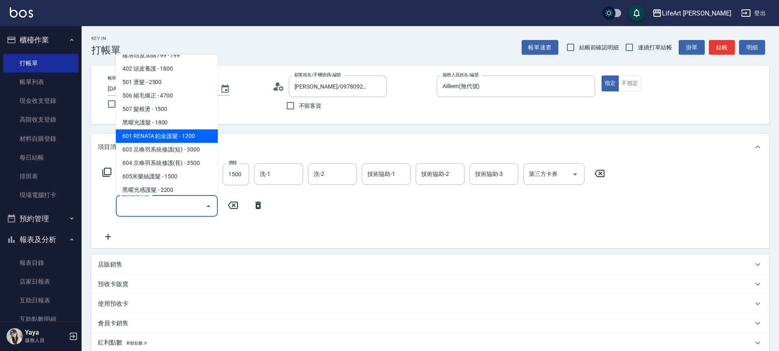
scroll to position [109, 0]
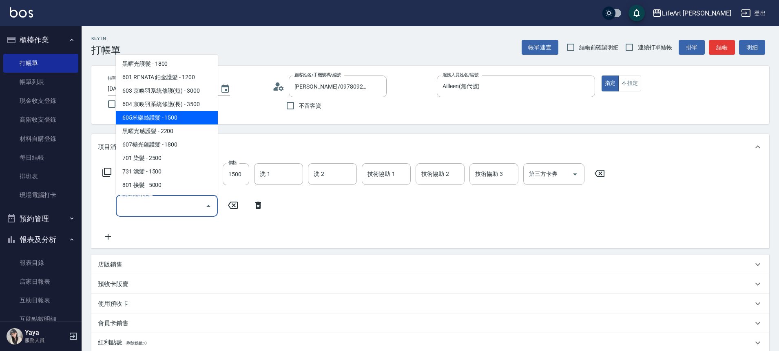
click at [166, 119] on span "605米樂絲護髮 - 1500" at bounding box center [167, 117] width 102 height 13
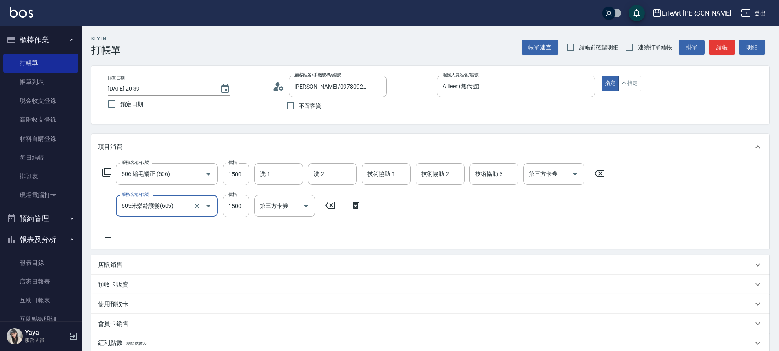
type input "605米樂絲護髮(605)"
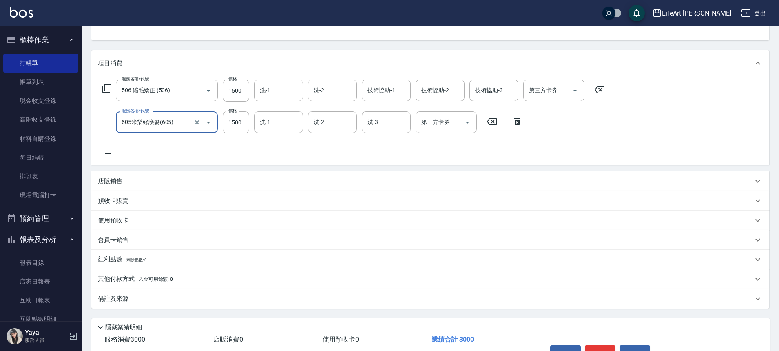
scroll to position [133, 0]
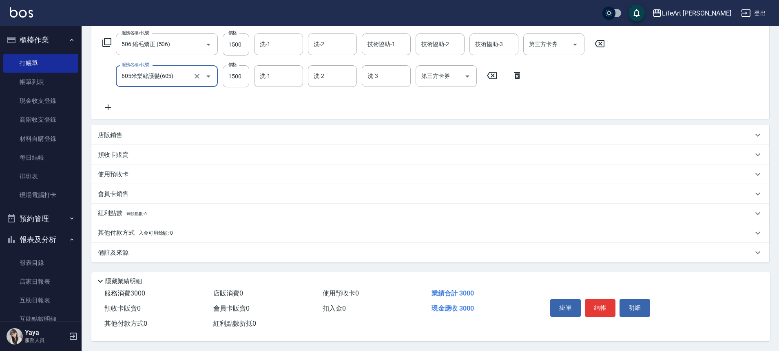
click at [137, 223] on div "其他付款方式 入金可用餘額: 0" at bounding box center [430, 233] width 678 height 20
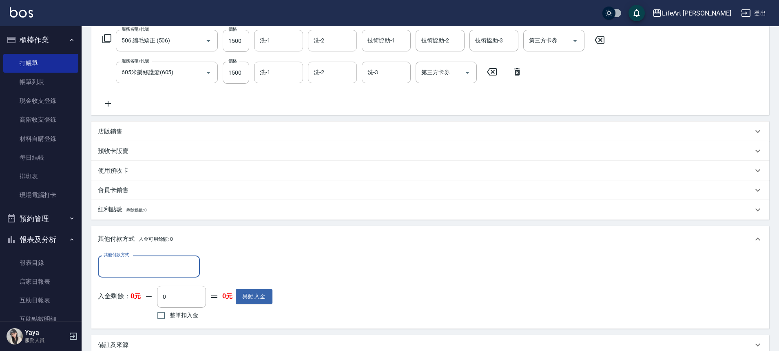
scroll to position [0, 0]
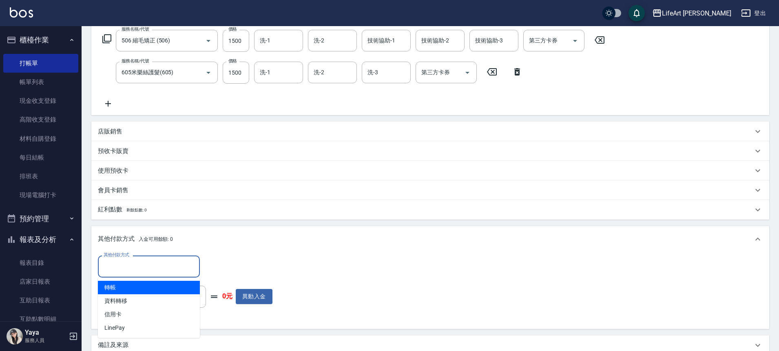
click at [142, 264] on input "其他付款方式" at bounding box center [149, 266] width 95 height 14
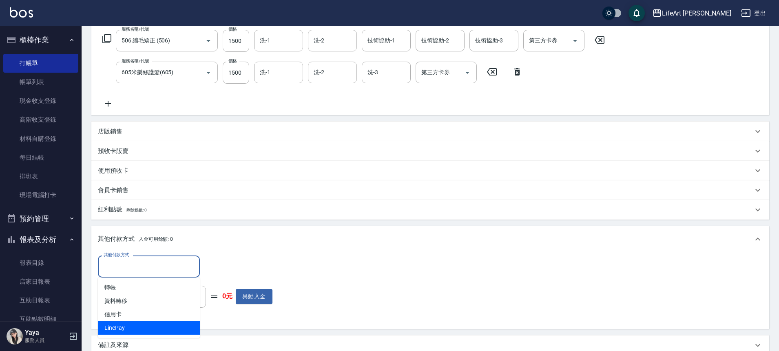
click at [142, 326] on span "LinePay" at bounding box center [149, 327] width 102 height 13
type input "LinePay"
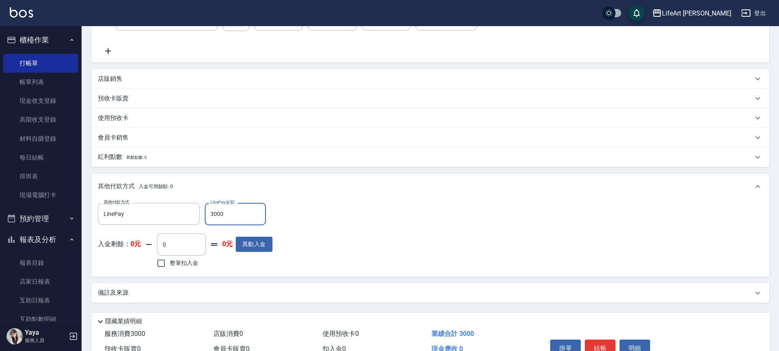
scroll to position [217, 0]
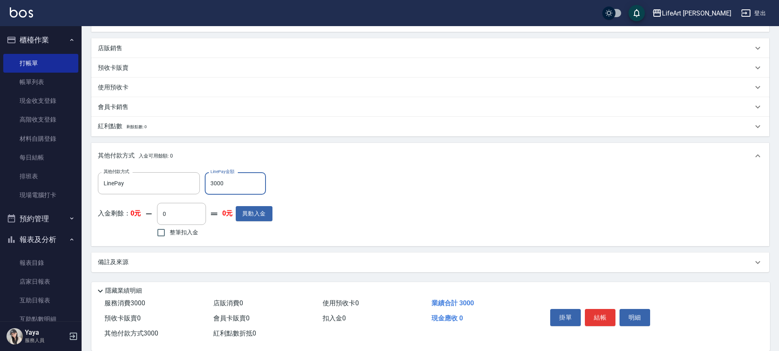
type input "3000"
click at [160, 270] on div "備註及來源" at bounding box center [430, 263] width 678 height 20
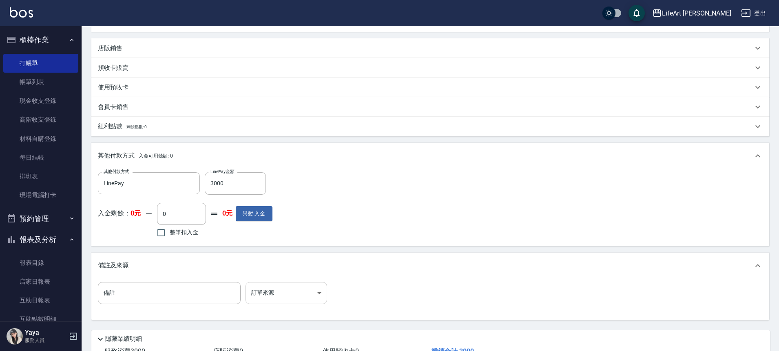
click at [294, 293] on body "LifeArt 松江 登出 櫃檯作業 打帳單 帳單列表 現金收支登錄 高階收支登錄 材料自購登錄 每日結帳 排班表 現場電腦打卡 預約管理 預約管理 單日預約…" at bounding box center [389, 95] width 779 height 625
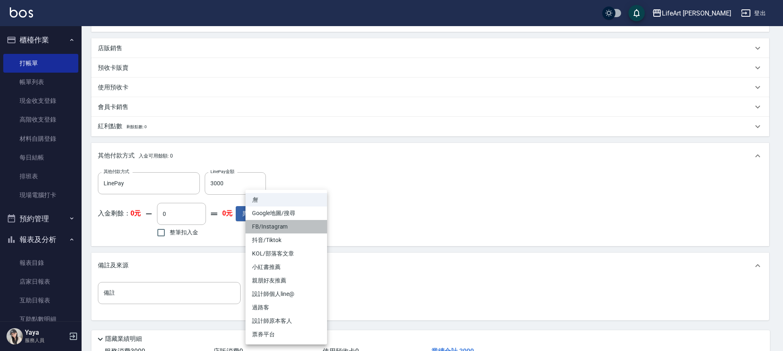
click at [303, 224] on li "FB/Instagram" at bounding box center [287, 226] width 82 height 13
type input "FB/Instagram"
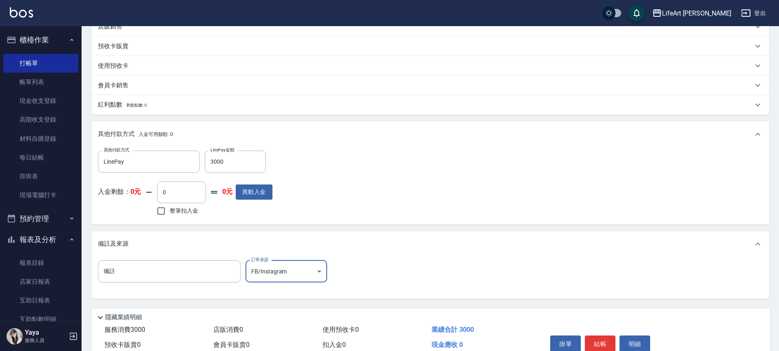
scroll to position [278, 0]
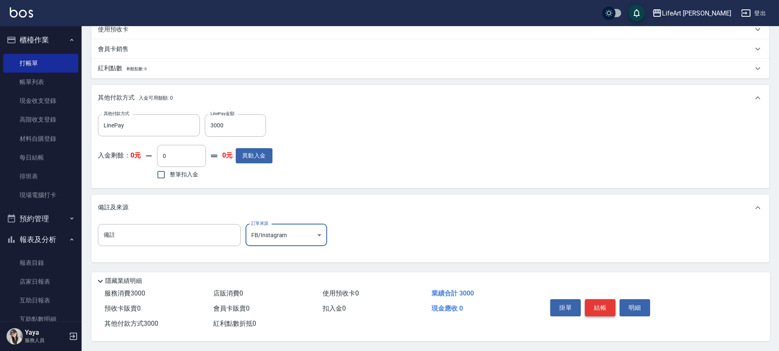
click at [614, 307] on button "結帳" at bounding box center [600, 307] width 31 height 17
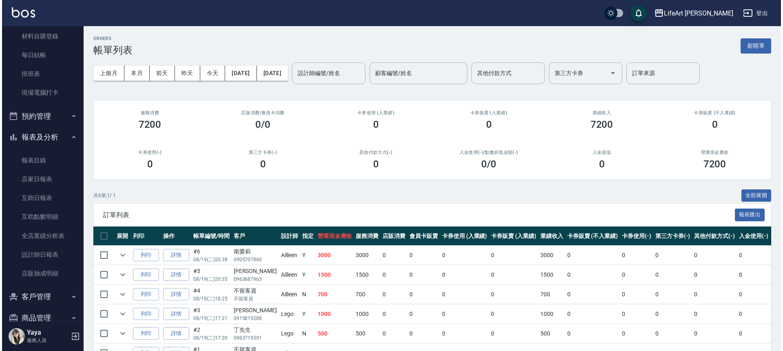
scroll to position [161, 0]
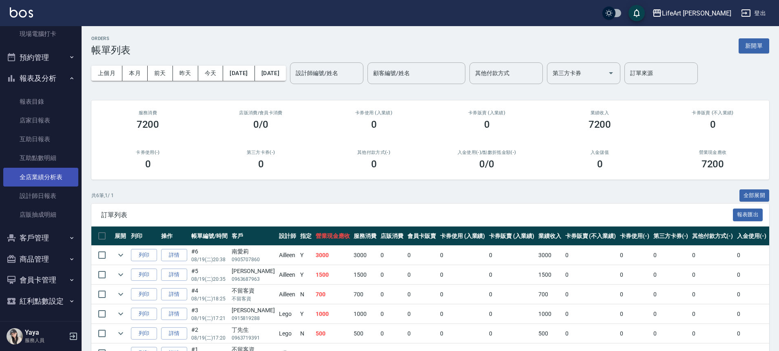
click at [53, 170] on link "全店業績分析表" at bounding box center [40, 177] width 75 height 19
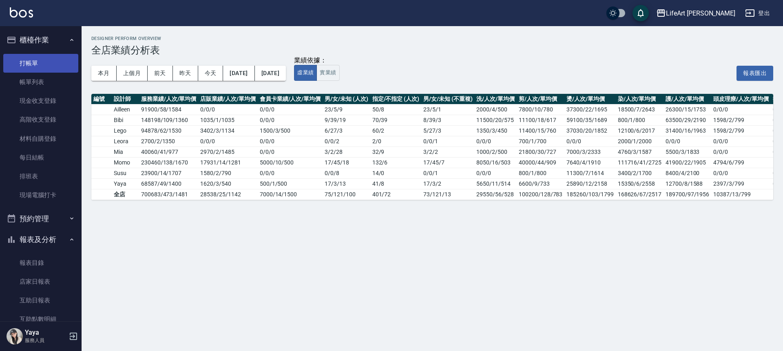
click at [48, 59] on link "打帳單" at bounding box center [40, 63] width 75 height 19
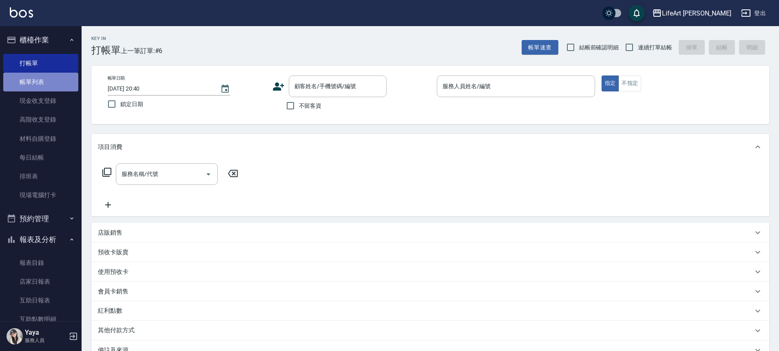
click at [45, 75] on link "帳單列表" at bounding box center [40, 82] width 75 height 19
click at [44, 80] on link "帳單列表" at bounding box center [40, 82] width 75 height 19
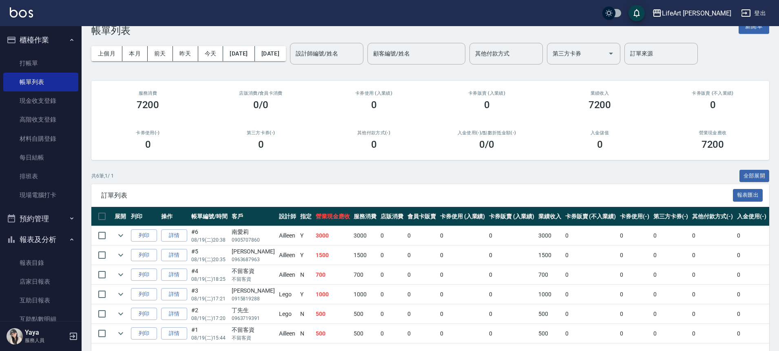
scroll to position [50, 0]
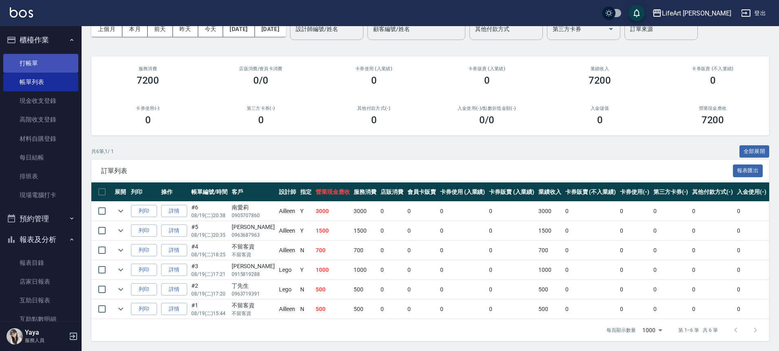
click at [58, 65] on link "打帳單" at bounding box center [40, 63] width 75 height 19
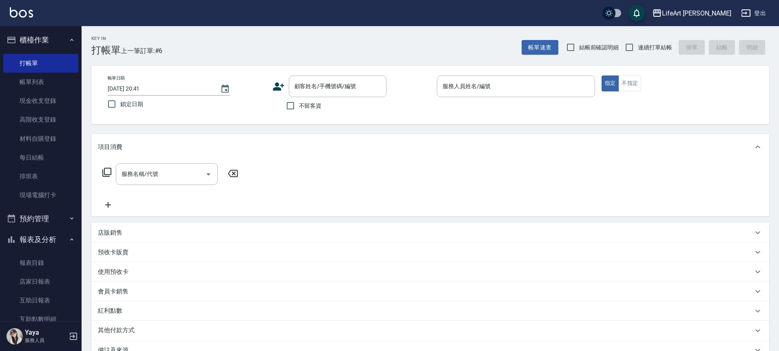
click at [281, 85] on icon at bounding box center [278, 86] width 11 height 8
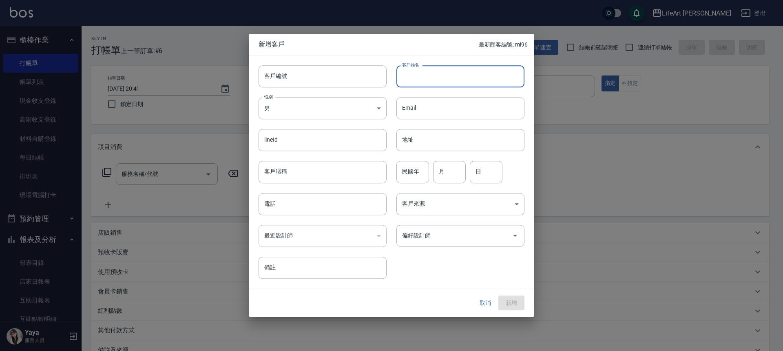
click at [410, 79] on input "客戶姓名" at bounding box center [461, 76] width 128 height 22
type input "z"
type input "[PERSON_NAME]"
click at [364, 104] on body "LifeArt 松江 登出 櫃檯作業 打帳單 帳單列表 現金收支登錄 高階收支登錄 材料自購登錄 每日結帳 排班表 現場電腦打卡 預約管理 預約管理 單日預約…" at bounding box center [391, 224] width 783 height 448
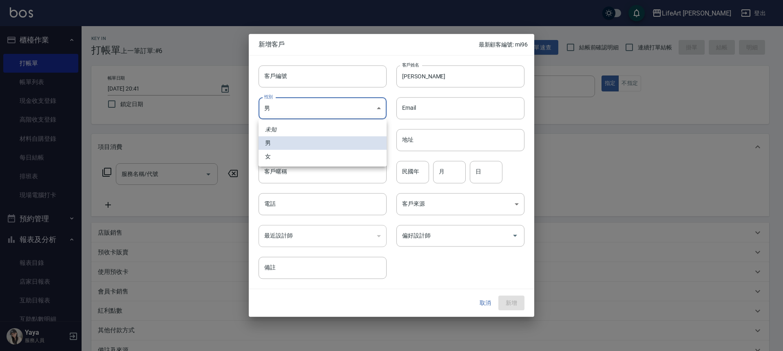
click at [329, 151] on li "女" at bounding box center [323, 156] width 128 height 13
type input "[DEMOGRAPHIC_DATA]"
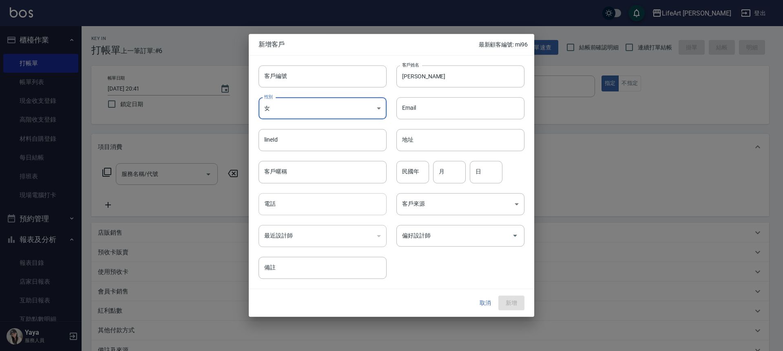
click at [317, 209] on input "電話" at bounding box center [323, 204] width 128 height 22
type input "0903652509"
click at [496, 204] on body "LifeArt 松江 登出 櫃檯作業 打帳單 帳單列表 現金收支登錄 高階收支登錄 材料自購登錄 每日結帳 排班表 現場電腦打卡 預約管理 預約管理 單日預約…" at bounding box center [391, 224] width 783 height 448
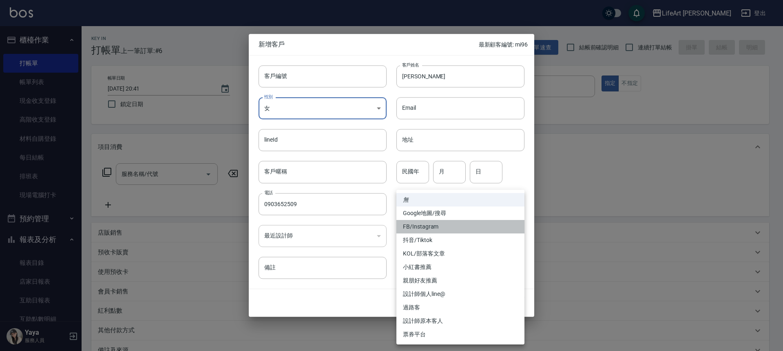
click at [463, 225] on li "FB/Instagram" at bounding box center [461, 226] width 128 height 13
type input "FB/Instagram"
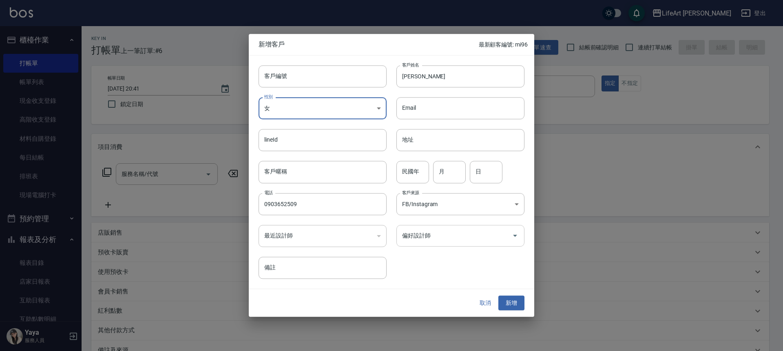
click at [460, 227] on div "偏好設計師" at bounding box center [461, 236] width 128 height 22
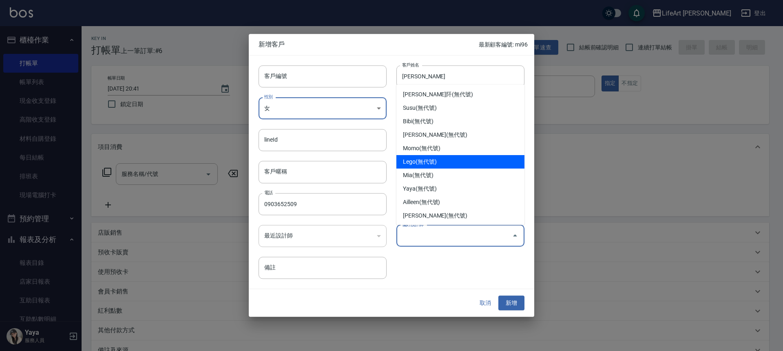
click at [434, 165] on li "Lego(無代號)" at bounding box center [461, 161] width 128 height 13
type input "Lego"
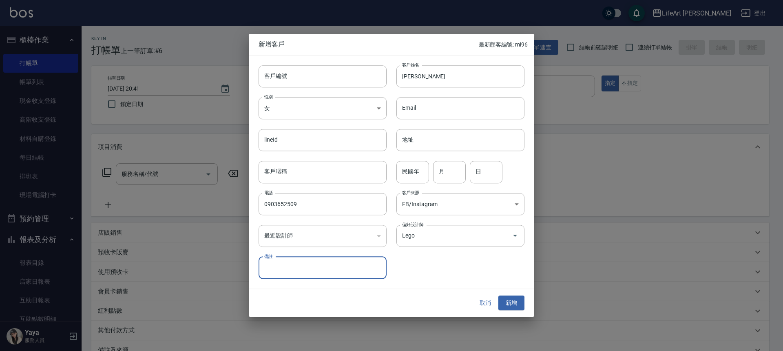
click at [362, 270] on input "備註" at bounding box center [323, 268] width 128 height 22
type input "e"
click at [287, 270] on input "備註" at bounding box center [323, 268] width 128 height 22
type input "ㄍ"
type input "國小老師"
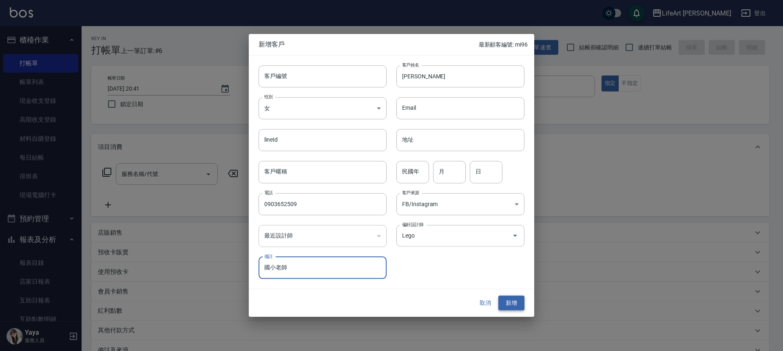
click at [510, 301] on button "新增" at bounding box center [511, 302] width 26 height 15
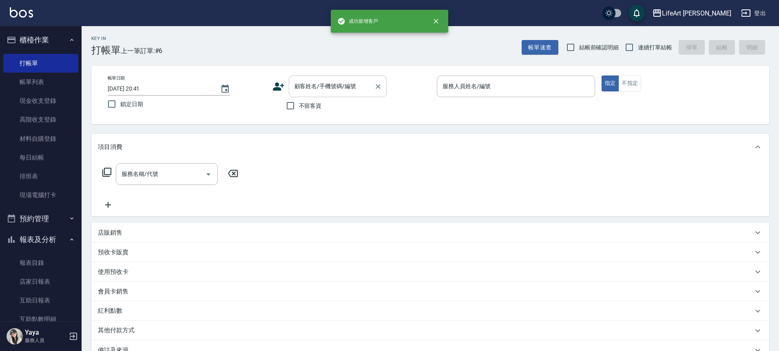
click at [343, 91] on input "顧客姓名/手機號碼/編號" at bounding box center [331, 86] width 78 height 14
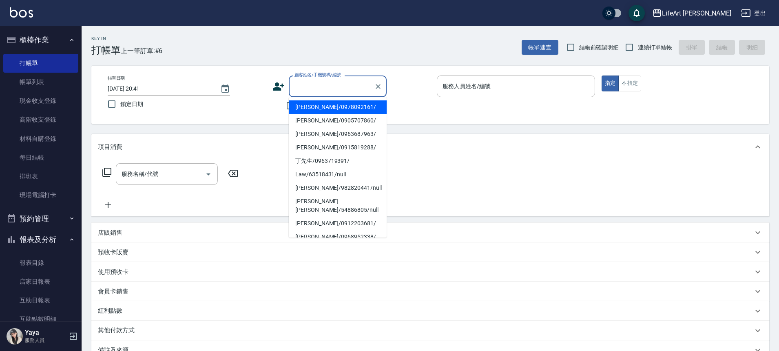
type input "．"
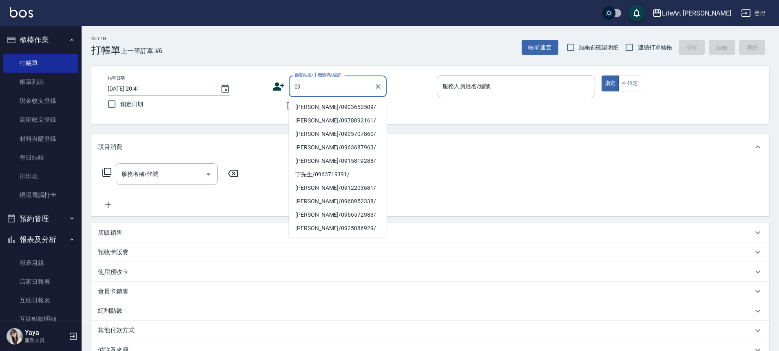
click at [350, 109] on li "[PERSON_NAME]/0903652509/" at bounding box center [338, 106] width 98 height 13
type input "[PERSON_NAME]/0903652509/"
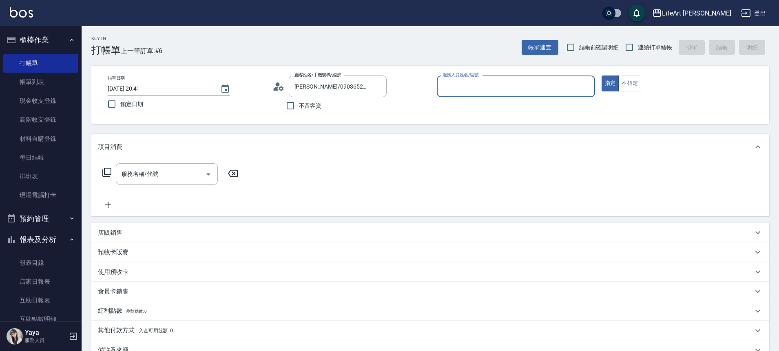
type input "Lego(無代號)"
click at [500, 85] on input "Lego(無代號)" at bounding box center [510, 86] width 139 height 14
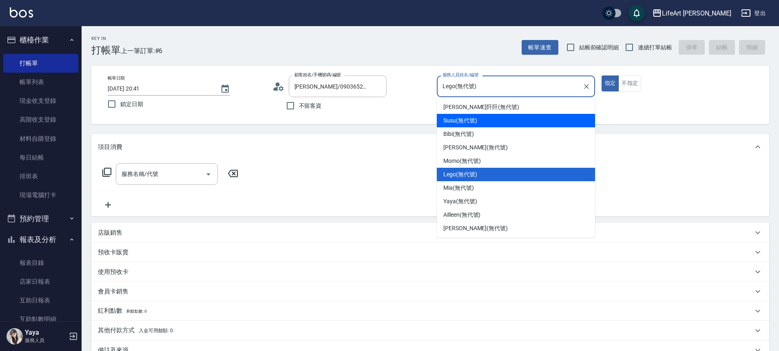
click at [388, 146] on div "項目消費" at bounding box center [425, 147] width 655 height 9
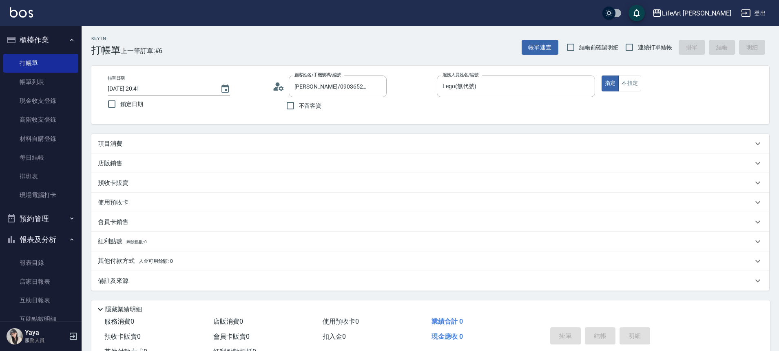
click at [113, 144] on p "項目消費" at bounding box center [110, 144] width 24 height 9
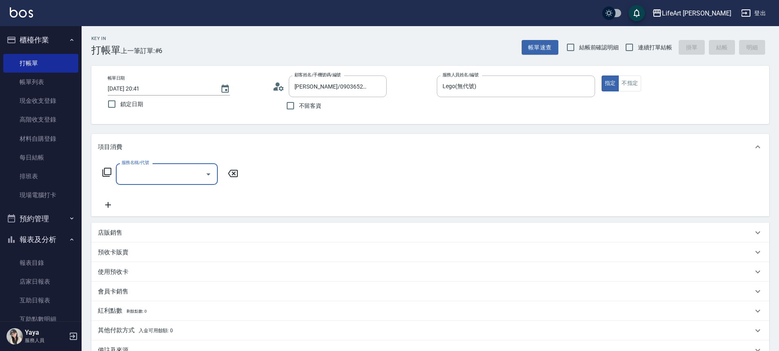
click at [176, 160] on div "服務名稱/代號 服務名稱/代號" at bounding box center [430, 188] width 678 height 56
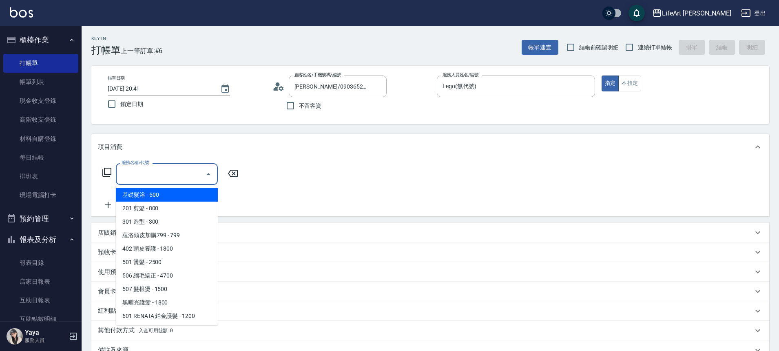
click at [176, 167] on input "服務名稱/代號" at bounding box center [161, 174] width 82 height 14
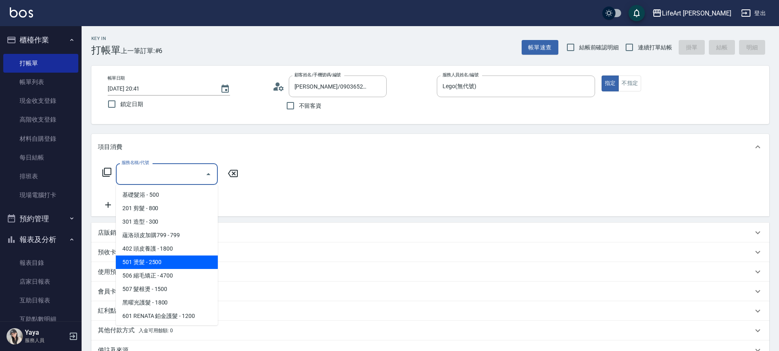
click at [166, 264] on span "501 燙髮 - 2500" at bounding box center [167, 261] width 102 height 13
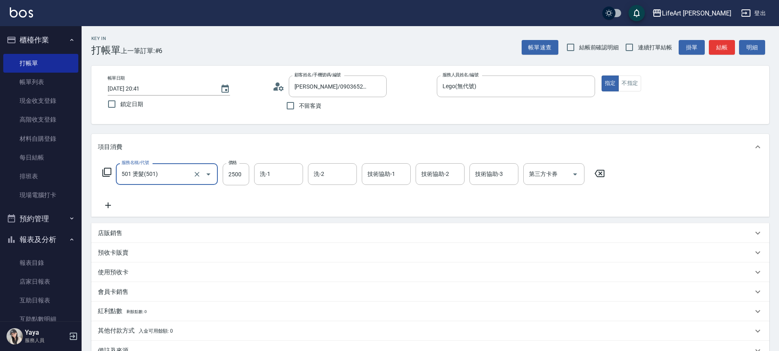
click at [208, 175] on icon "Open" at bounding box center [208, 174] width 4 height 2
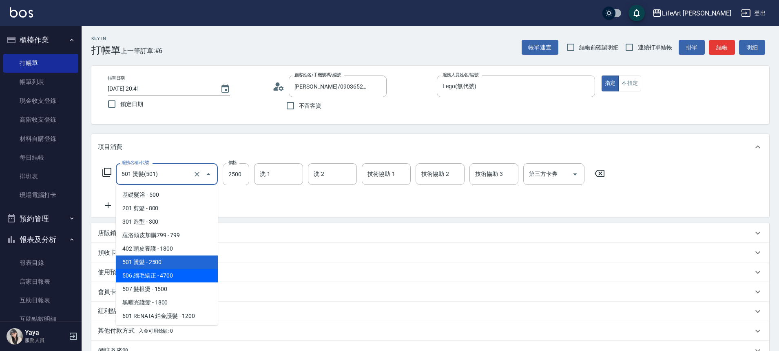
click at [171, 277] on span "506 縮毛矯正 - 4700" at bounding box center [167, 275] width 102 height 13
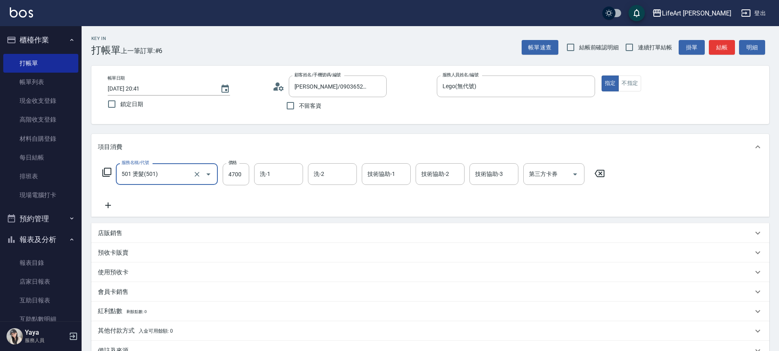
type input "506 縮毛矯正 (506)"
click at [237, 177] on input "4700" at bounding box center [236, 174] width 27 height 22
type input "1200"
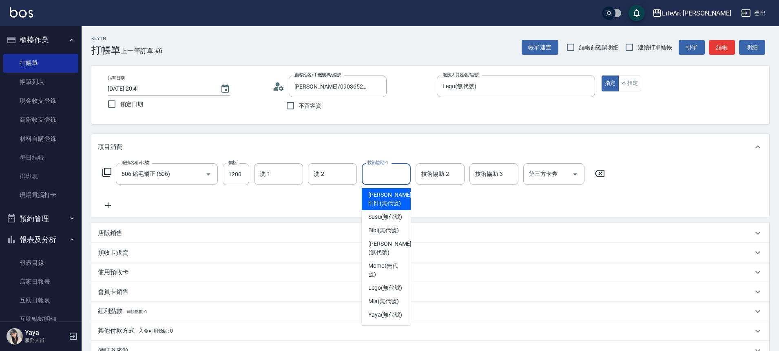
click at [382, 171] on div "技術協助-1 技術協助-1" at bounding box center [386, 174] width 49 height 22
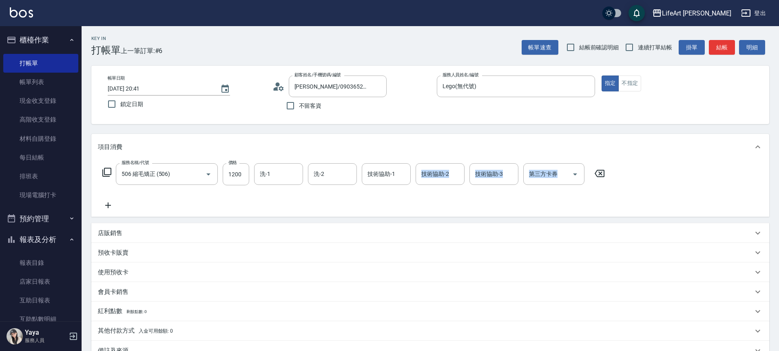
drag, startPoint x: 410, startPoint y: 219, endPoint x: 411, endPoint y: 199, distance: 20.0
click at [409, 239] on div "項目消費 服務名稱/代號 506 縮毛矯正 (506) 服務名稱/代號 價格 1200 價格 洗-1 洗-1 洗-2 洗-2 技術協助-1 技術協助-1 技術…" at bounding box center [430, 247] width 678 height 226
click at [410, 166] on div "技術協助-1" at bounding box center [386, 174] width 49 height 22
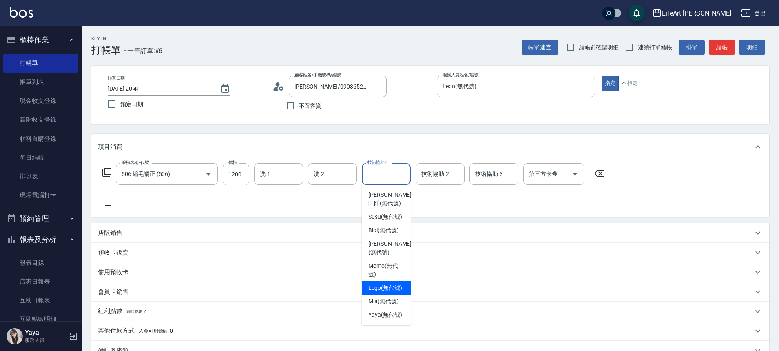
click at [391, 292] on span "Lego (無代號)" at bounding box center [385, 288] width 34 height 9
type input "Lego(無代號)"
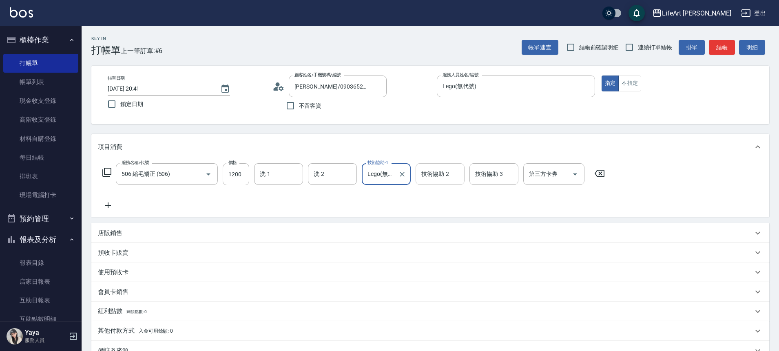
click at [447, 175] on input "技術協助-2" at bounding box center [440, 174] width 42 height 14
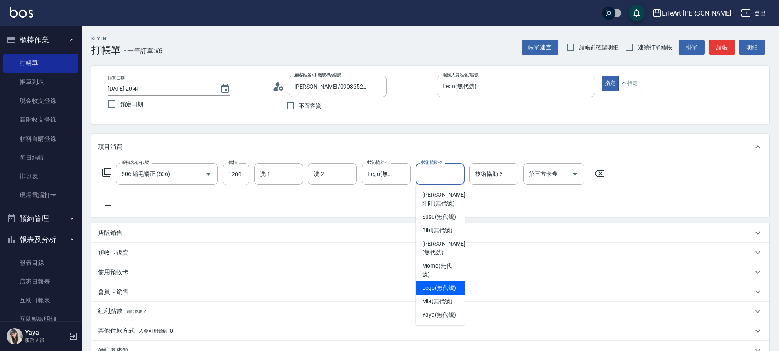
click at [449, 292] on span "Lego (無代號)" at bounding box center [439, 288] width 34 height 9
type input "Lego(無代號)"
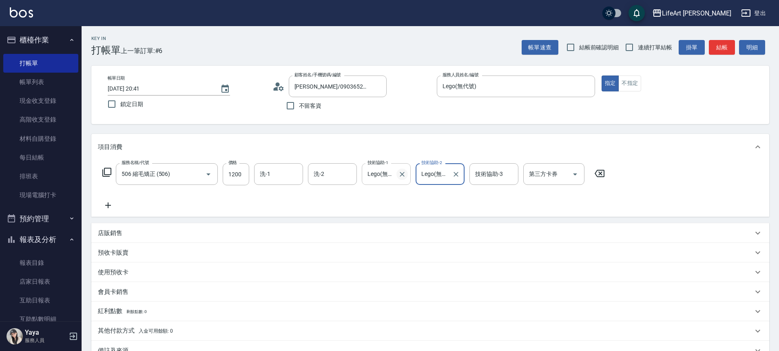
click at [400, 171] on icon "Clear" at bounding box center [402, 174] width 8 height 8
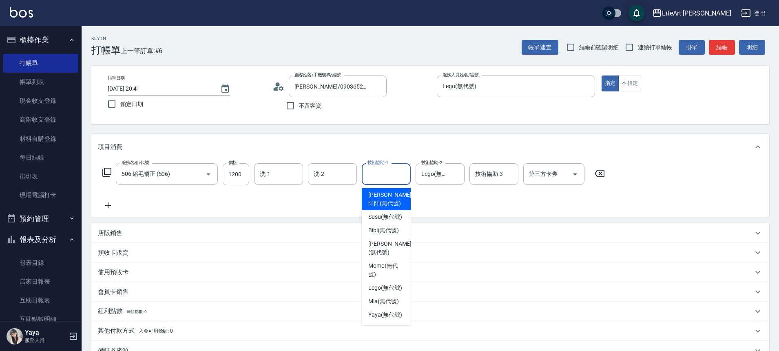
click at [395, 175] on input "技術協助-1" at bounding box center [387, 174] width 42 height 14
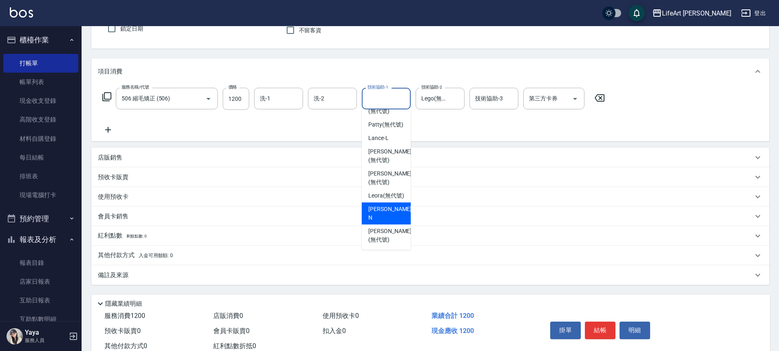
scroll to position [76, 0]
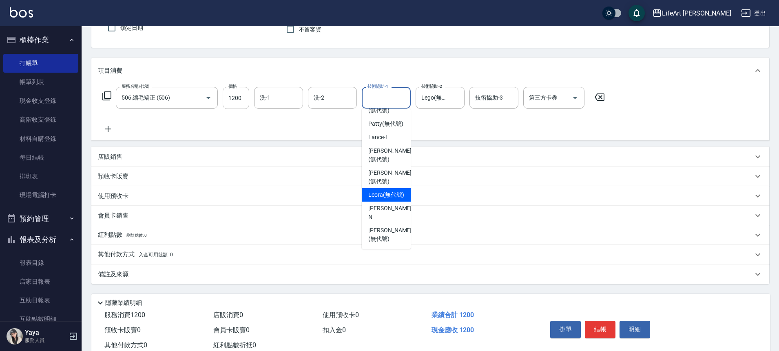
click at [398, 195] on span "Leora (無代號)" at bounding box center [386, 195] width 36 height 9
type input "Leora(無代號)"
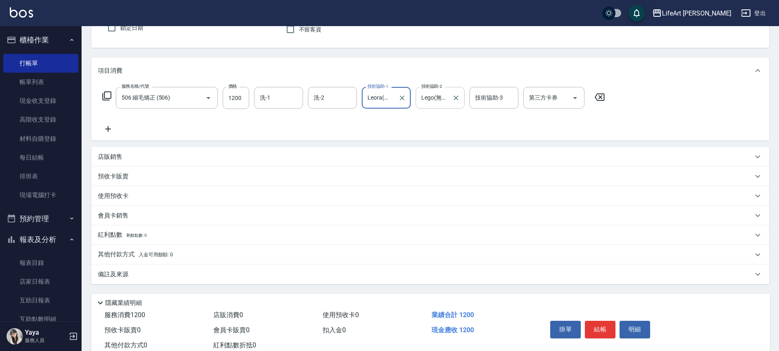
click at [446, 100] on input "Lego(無代號)" at bounding box center [433, 98] width 29 height 14
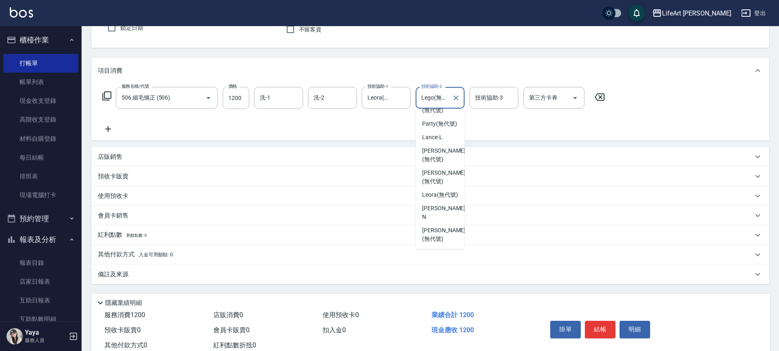
scroll to position [198, 0]
click at [448, 190] on div "Leora (無代號)" at bounding box center [440, 194] width 49 height 13
type input "Leora(無代號)"
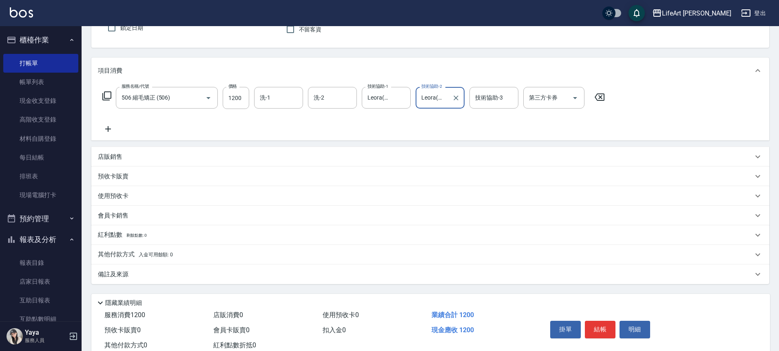
click at [102, 275] on p "備註及來源" at bounding box center [113, 274] width 31 height 9
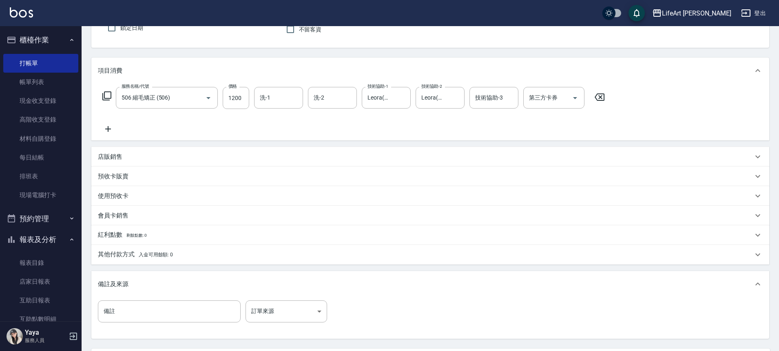
click at [276, 298] on div "備註 備註 訂單來源 ​ 訂單來源" at bounding box center [430, 318] width 678 height 42
click at [273, 301] on body "LifeArt 松江 登出 櫃檯作業 打帳單 帳單列表 現金收支登錄 高階收支登錄 材料自購登錄 每日結帳 排班表 現場電腦打卡 預約管理 預約管理 單日預約…" at bounding box center [391, 175] width 783 height 503
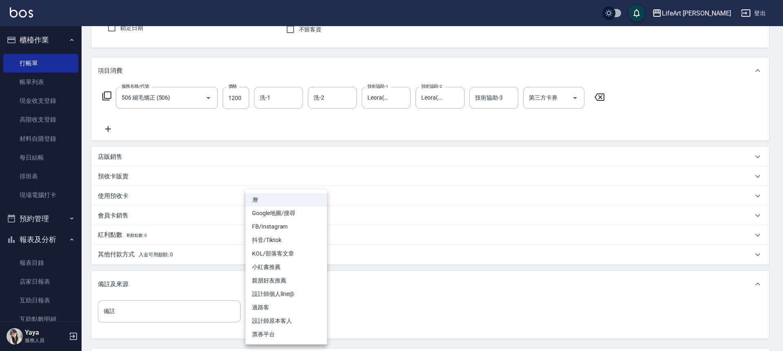
click at [272, 222] on li "FB/Instagram" at bounding box center [287, 226] width 82 height 13
type input "FB/Instagram"
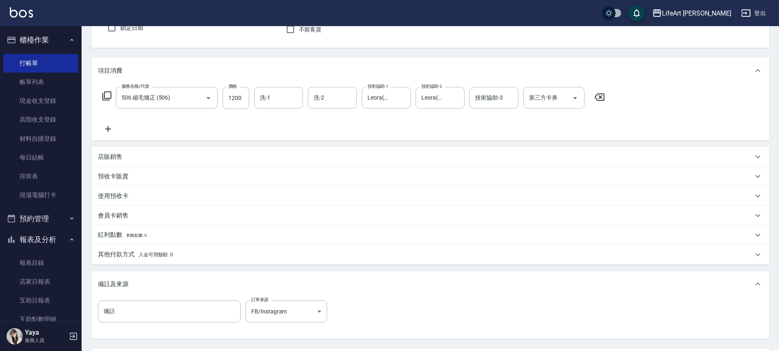
click at [104, 258] on p "其他付款方式 入金可用餘額: 0" at bounding box center [135, 254] width 75 height 9
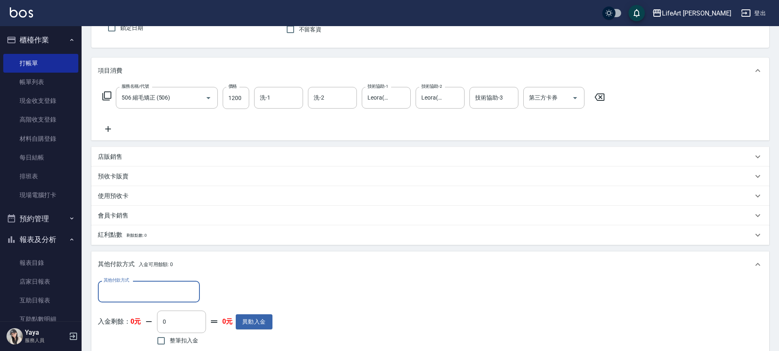
scroll to position [0, 0]
click at [121, 287] on input "其他付款方式" at bounding box center [149, 291] width 95 height 14
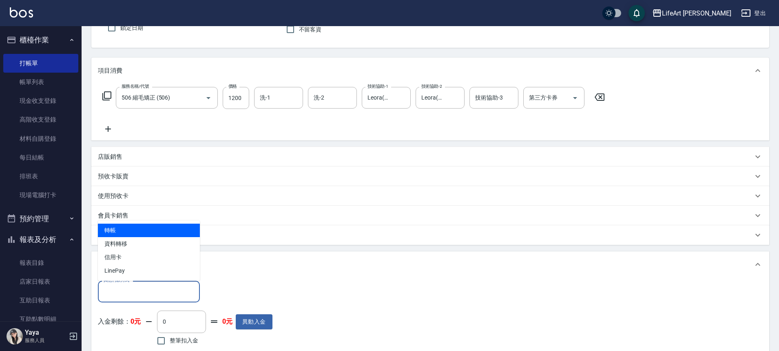
click at [127, 231] on span "轉帳" at bounding box center [149, 230] width 102 height 13
type input "轉帳"
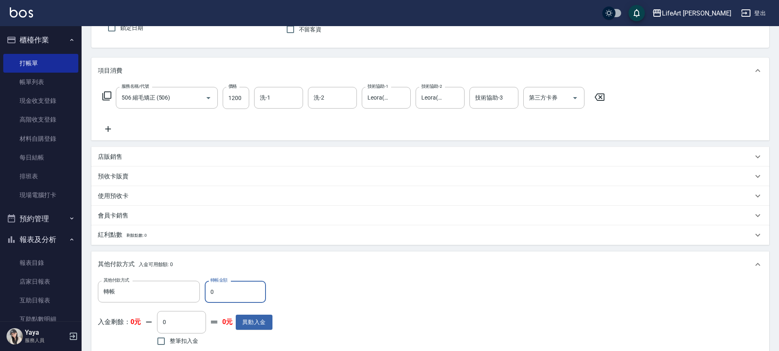
click at [207, 290] on input "0" at bounding box center [235, 292] width 61 height 22
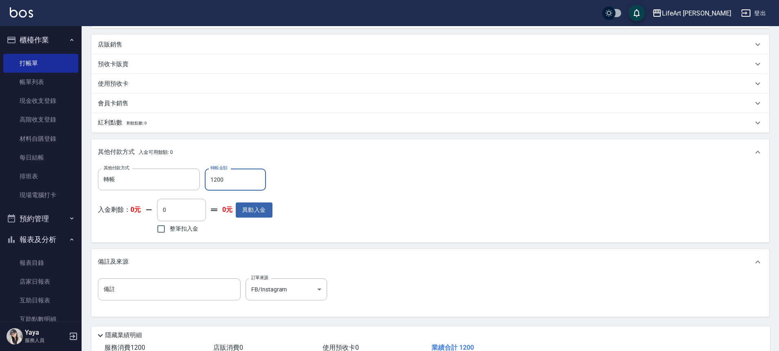
scroll to position [246, 0]
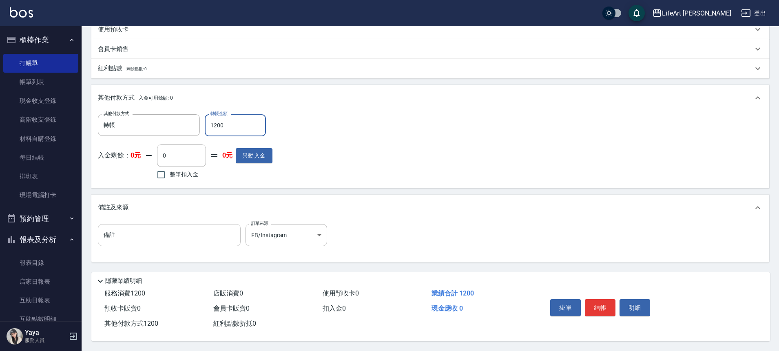
type input "1200"
click at [175, 233] on input "備註" at bounding box center [169, 235] width 143 height 22
type input "s"
type input "w"
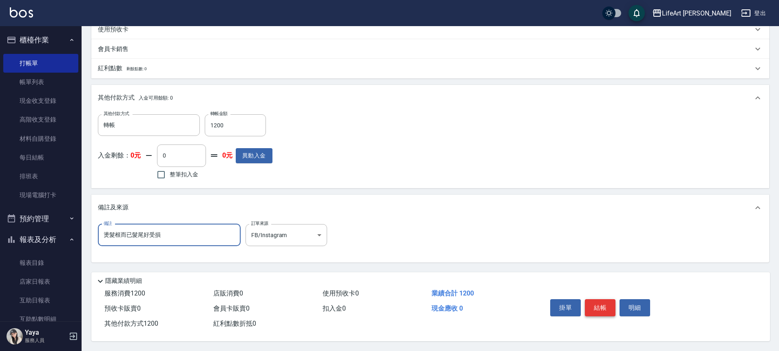
type input "燙髮根而已髮尾好受損"
click at [596, 307] on button "結帳" at bounding box center [600, 307] width 31 height 17
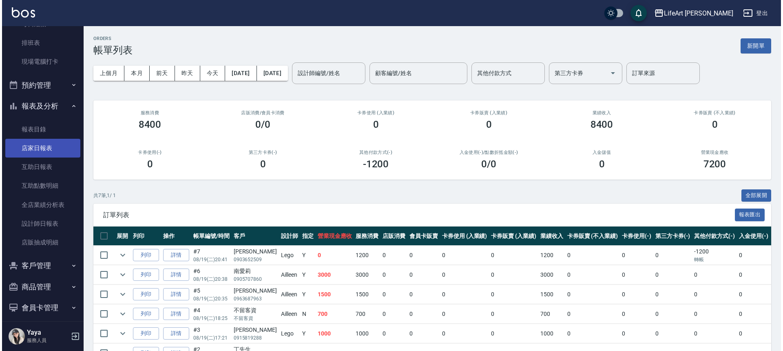
scroll to position [161, 0]
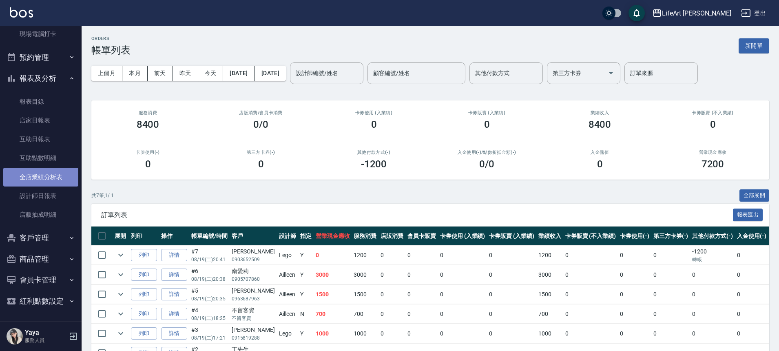
click at [55, 175] on link "全店業績分析表" at bounding box center [40, 177] width 75 height 19
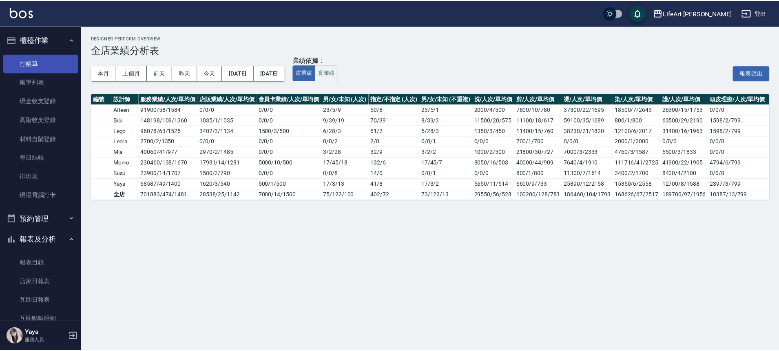
scroll to position [2, 0]
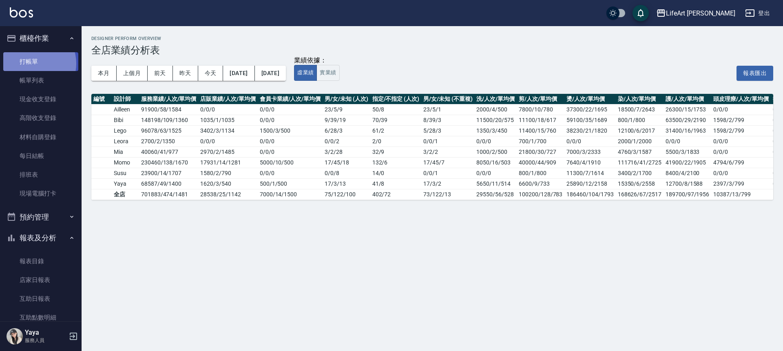
click at [34, 63] on link "打帳單" at bounding box center [40, 61] width 75 height 19
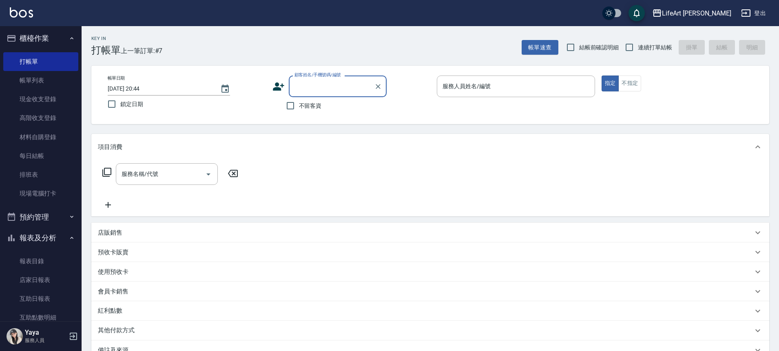
click at [318, 91] on input "顧客姓名/手機號碼/編號" at bounding box center [331, 86] width 78 height 14
type input "s"
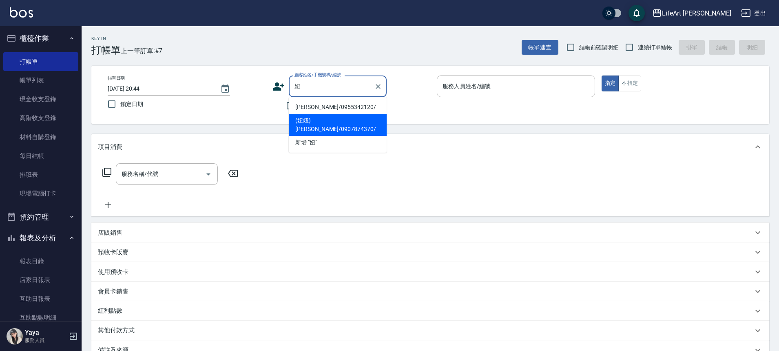
click at [343, 119] on li "(妞妞)[PERSON_NAME]/0907874370/" at bounding box center [338, 125] width 98 height 22
type input "(妞妞)[PERSON_NAME]/0907874370/"
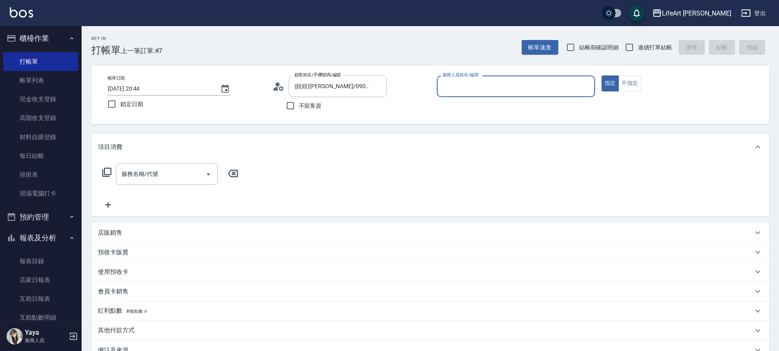
type input "Lego(無代號)"
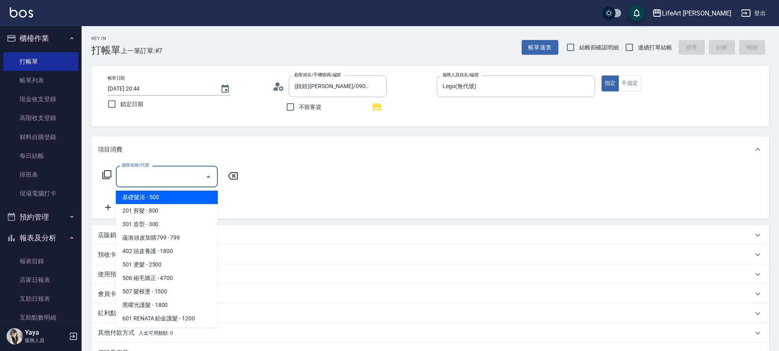
click at [145, 177] on input "服務名稱/代號" at bounding box center [161, 176] width 82 height 14
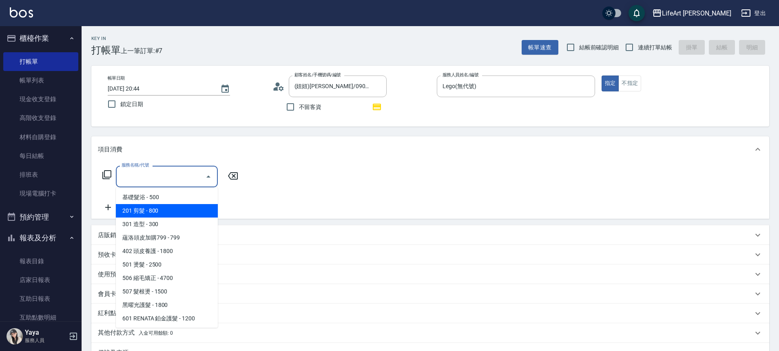
click at [159, 212] on span "201 剪髮 - 800" at bounding box center [167, 210] width 102 height 13
type input "201 剪髮(201)"
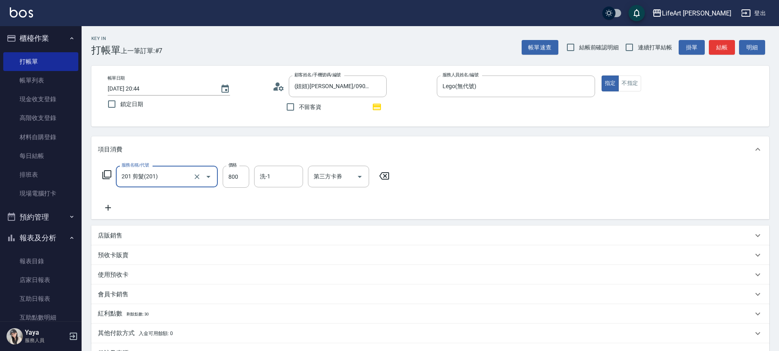
click at [112, 208] on icon at bounding box center [108, 208] width 20 height 10
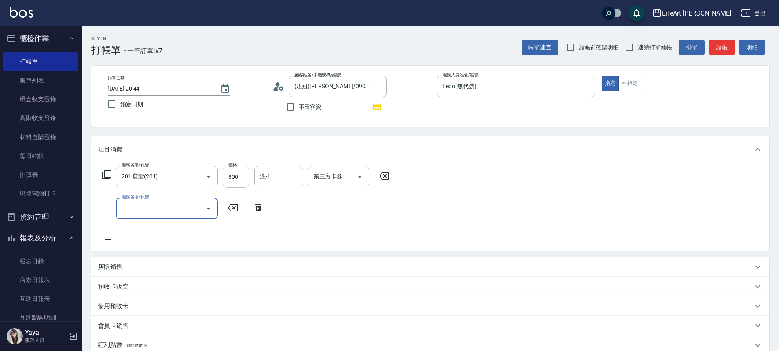
click at [237, 172] on input "800" at bounding box center [236, 177] width 27 height 22
type input "1000"
click at [306, 182] on form "洗-1 洗-1" at bounding box center [281, 177] width 54 height 22
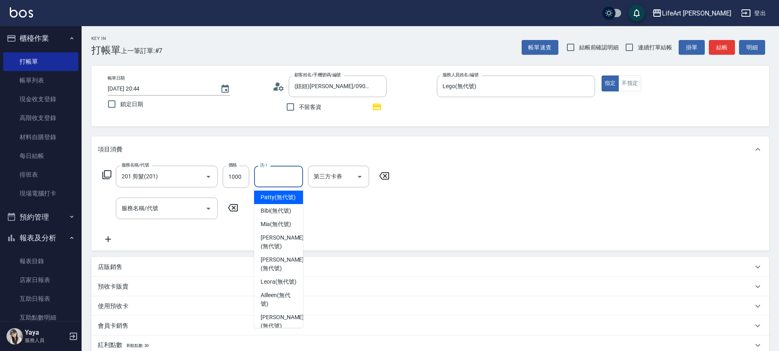
click at [293, 178] on input "洗-1" at bounding box center [279, 176] width 42 height 14
click at [288, 286] on span "Leora (無代號)" at bounding box center [279, 281] width 36 height 9
type input "Leora(無代號)"
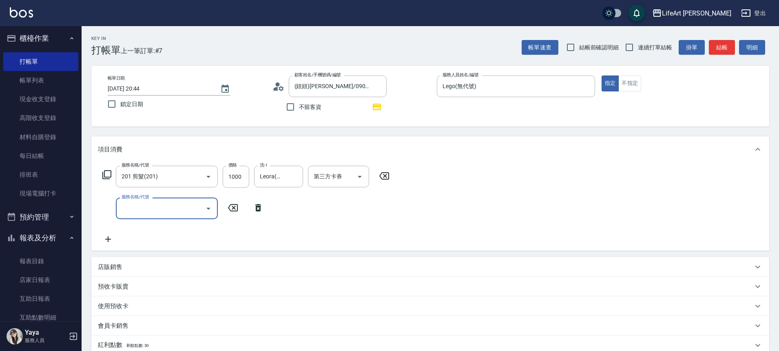
click at [195, 215] on input "服務名稱/代號" at bounding box center [161, 208] width 82 height 14
click at [211, 212] on icon "Open" at bounding box center [209, 209] width 10 height 10
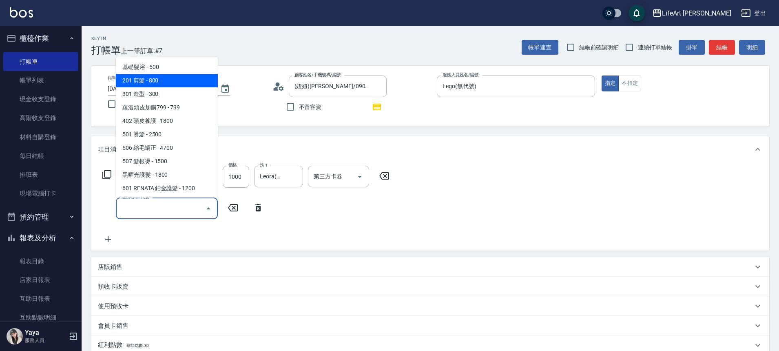
click at [160, 81] on span "201 剪髮 - 800" at bounding box center [167, 80] width 102 height 13
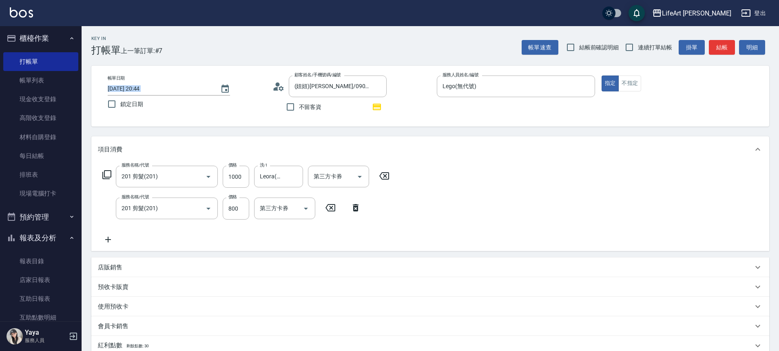
drag, startPoint x: 160, startPoint y: 81, endPoint x: 163, endPoint y: 76, distance: 6.2
click at [160, 81] on div "帳單日期 [DATE] 20:44" at bounding box center [169, 85] width 122 height 20
click at [165, 73] on div "帳單日期 [DATE] 20:44 鎖定日期 顧客姓名/手機號碼/編號 (妞妞)[PERSON_NAME]/0907874370/ 顧客姓名/手機號碼/編號 …" at bounding box center [430, 96] width 678 height 61
click at [179, 219] on div "201 剪髮(201) 服務名稱/代號" at bounding box center [167, 208] width 102 height 22
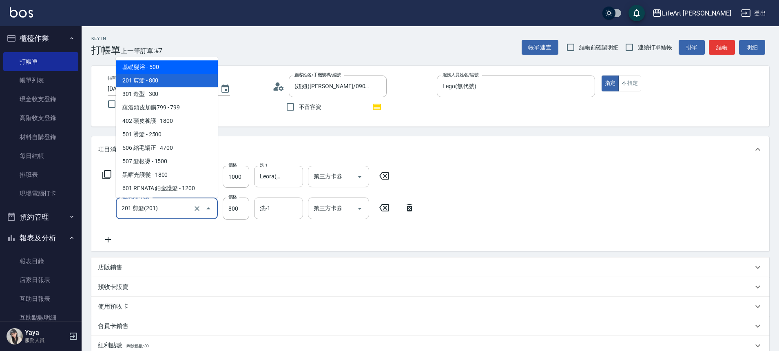
click at [171, 70] on span "基礎髮浴 - 500" at bounding box center [167, 66] width 102 height 13
type input "基礎髮浴 (101)"
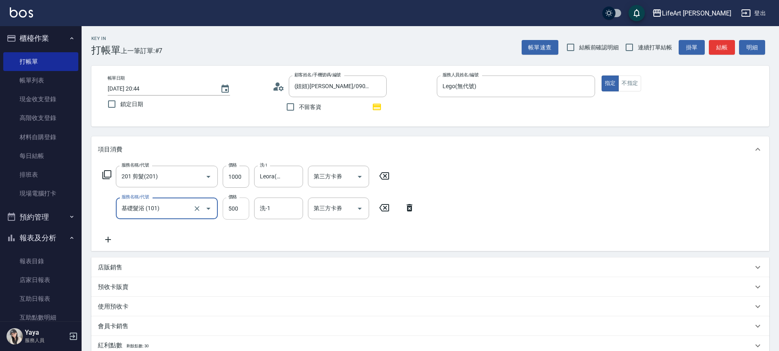
click at [235, 213] on input "500" at bounding box center [236, 208] width 27 height 22
type input "600"
click at [287, 170] on input "Leora(無代號)" at bounding box center [272, 176] width 29 height 14
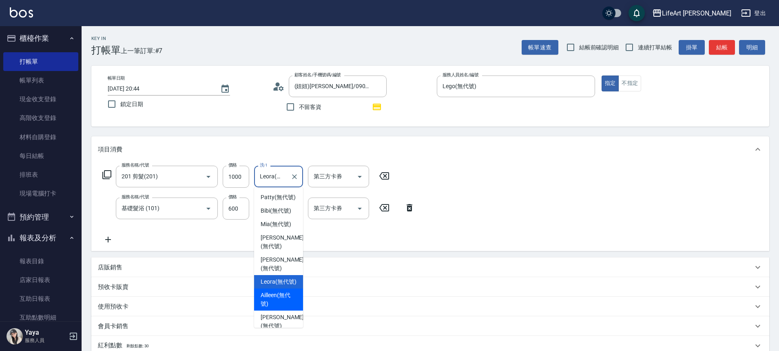
click at [287, 308] on span "Ailleen (無代號)" at bounding box center [279, 299] width 36 height 17
type input "Ailleen(無代號)"
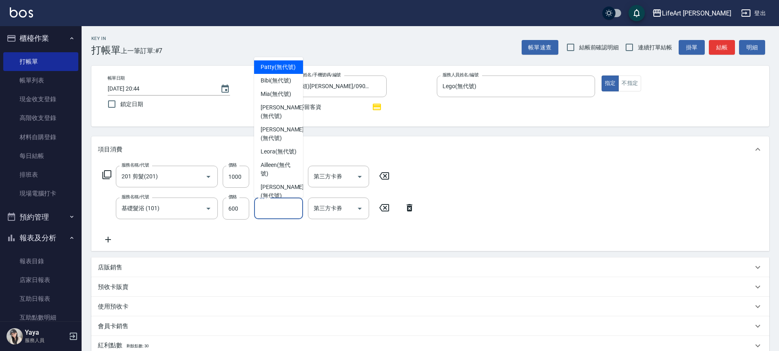
click at [280, 214] on input "洗-1" at bounding box center [279, 208] width 42 height 14
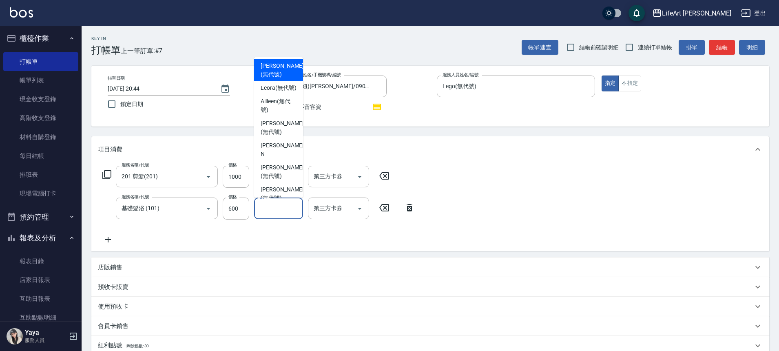
scroll to position [47, 0]
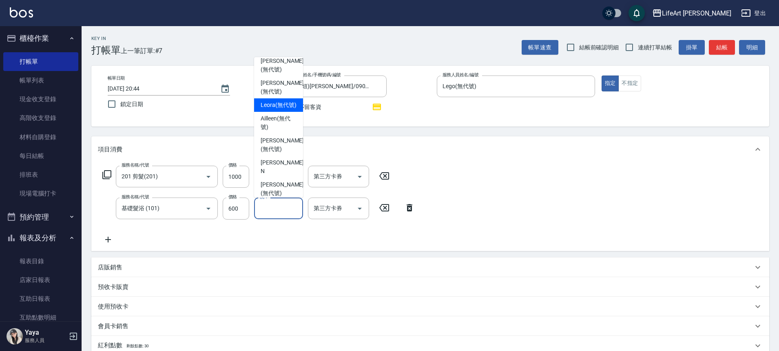
click at [276, 109] on span "Leora (無代號)" at bounding box center [279, 105] width 36 height 9
type input "Leora(無代號)"
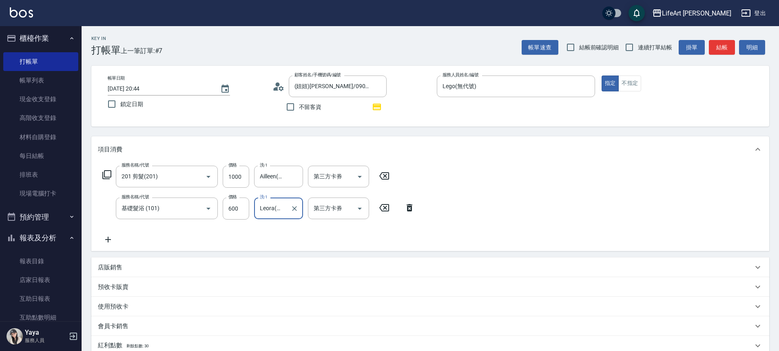
click at [463, 186] on div "服務名稱/代號 201 剪髮(201) 服務名稱/代號 價格 1000 價格 洗-1 Ailleen(無代號) 洗-1 第三方卡券 第三方卡券 服務名稱/代號…" at bounding box center [430, 206] width 678 height 89
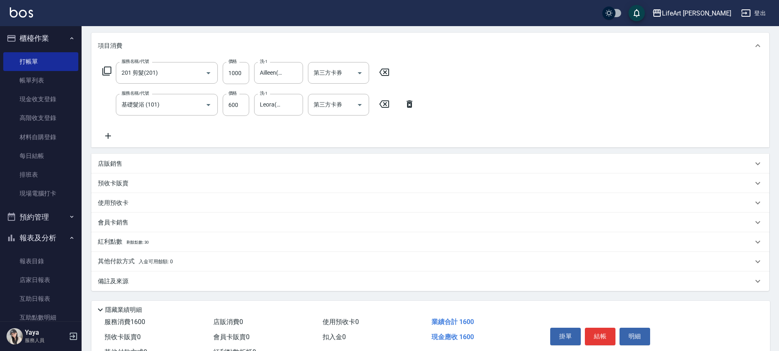
scroll to position [136, 0]
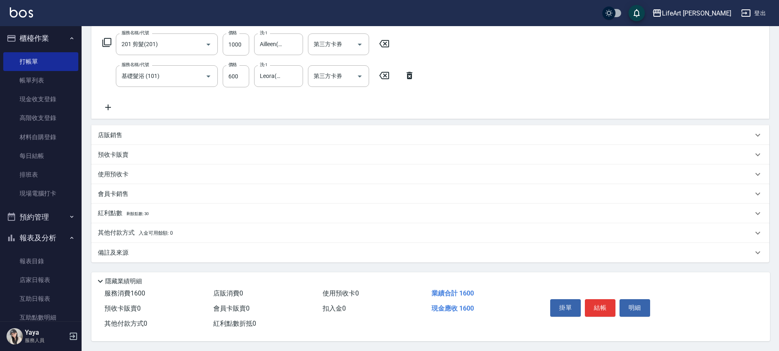
click at [122, 230] on p "其他付款方式 入金可用餘額: 0" at bounding box center [135, 232] width 75 height 9
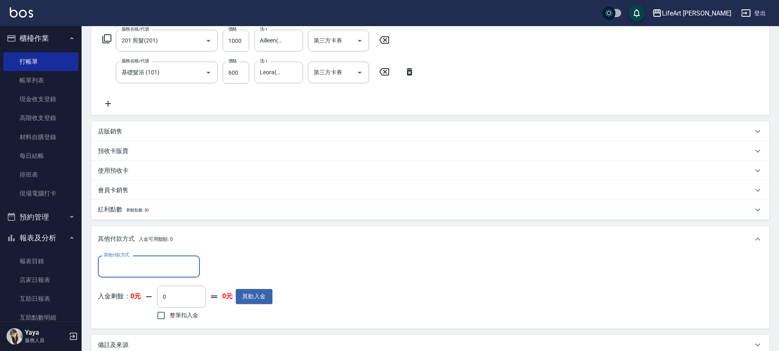
scroll to position [0, 0]
click at [122, 241] on p "其他付款方式 入金可用餘額: 0" at bounding box center [135, 239] width 75 height 9
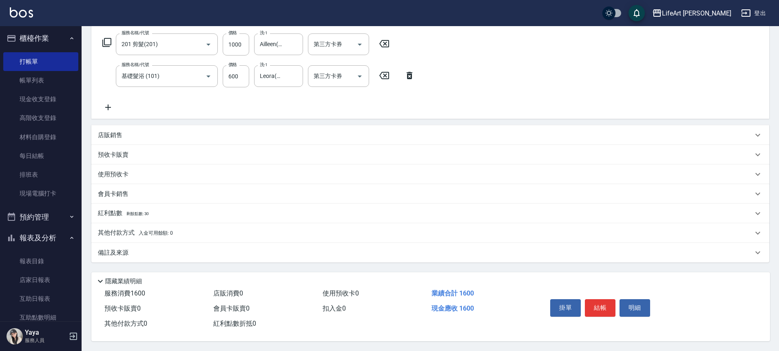
click at [114, 209] on p "紅利點數 剩餘點數: 30" at bounding box center [123, 213] width 51 height 9
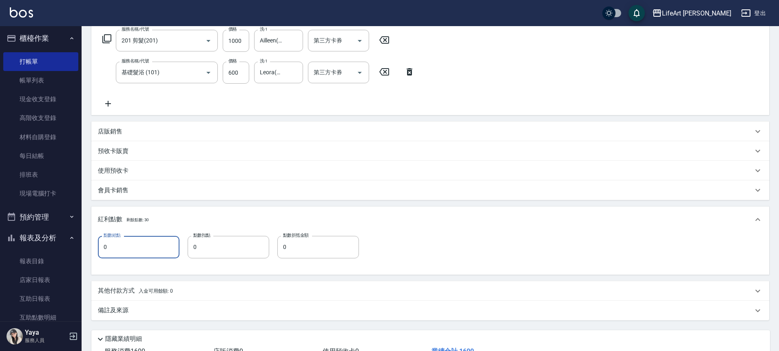
click at [139, 250] on input "0" at bounding box center [139, 247] width 82 height 22
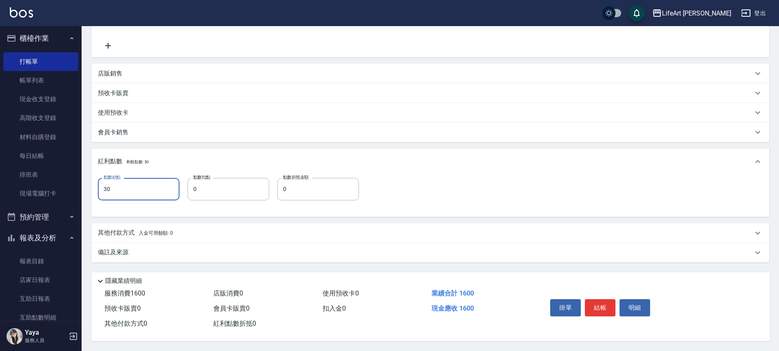
type input "30"
click at [122, 230] on p "其他付款方式 入金可用餘額: 0" at bounding box center [135, 232] width 75 height 9
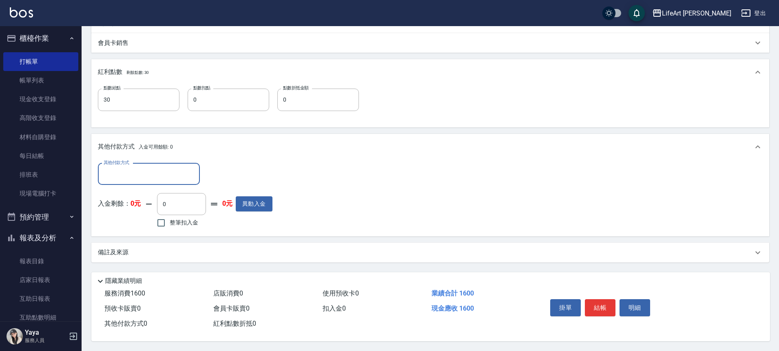
scroll to position [287, 0]
click at [120, 248] on p "備註及來源" at bounding box center [113, 252] width 31 height 9
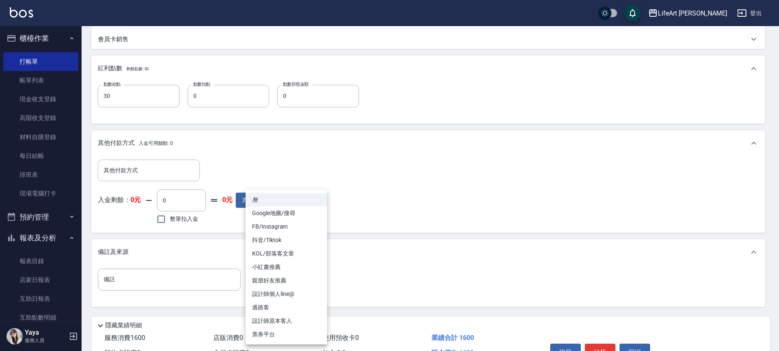
click at [278, 281] on body "LifeArt 松江 登出 櫃檯作業 打帳單 帳單列表 現金收支登錄 高階收支登錄 材料自購登錄 每日結帳 排班表 現場電腦打卡 預約管理 預約管理 單日預約…" at bounding box center [389, 54] width 779 height 682
click at [270, 228] on li "FB/Instagram" at bounding box center [287, 226] width 82 height 13
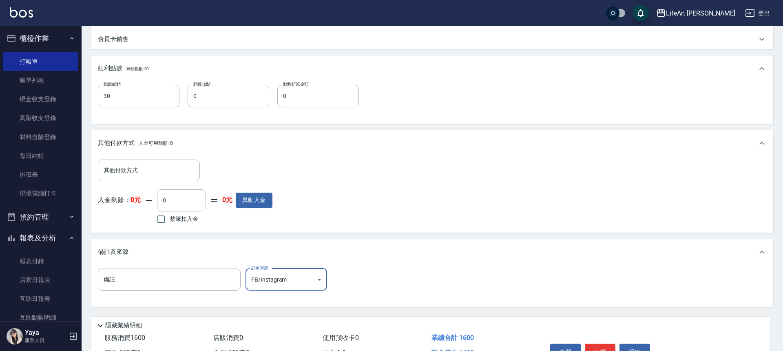
click at [276, 280] on body "LifeArt 松江 登出 櫃檯作業 打帳單 帳單列表 現金收支登錄 高階收支登錄 材料自購登錄 每日結帳 排班表 現場電腦打卡 預約管理 預約管理 單日預約…" at bounding box center [391, 54] width 783 height 682
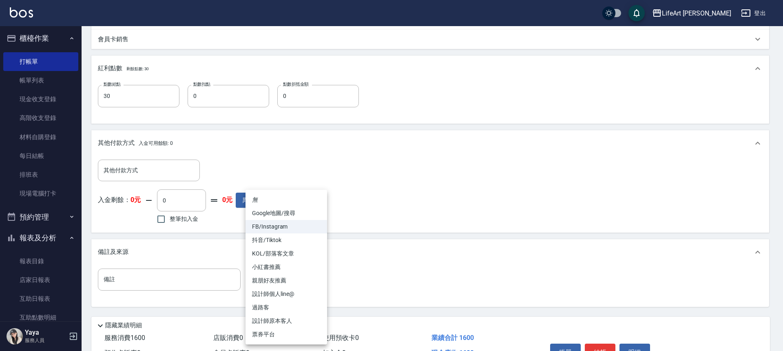
click at [296, 292] on li "設計師個人line@" at bounding box center [287, 293] width 82 height 13
type input "設計師個人line@"
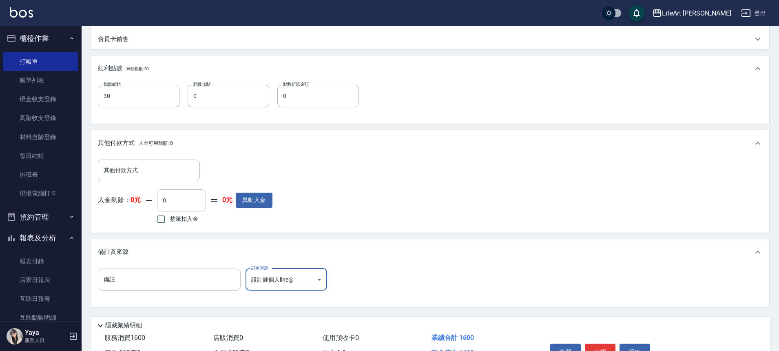
click at [211, 281] on input "備註" at bounding box center [169, 279] width 143 height 22
type input "s"
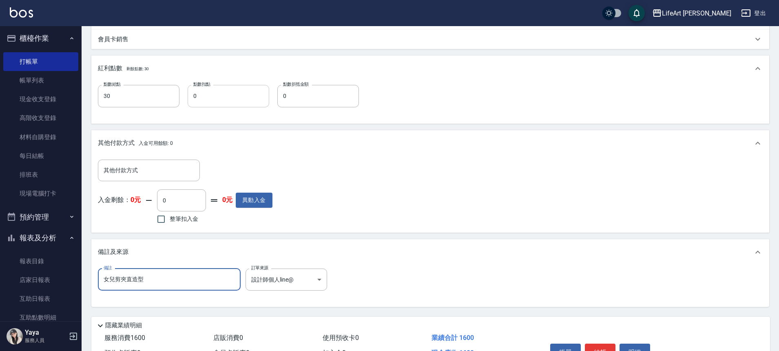
type input "女兒剪夾直造型"
click at [213, 100] on input "0" at bounding box center [229, 96] width 82 height 22
type input "1"
click at [317, 103] on input "0" at bounding box center [318, 96] width 82 height 22
type input "300"
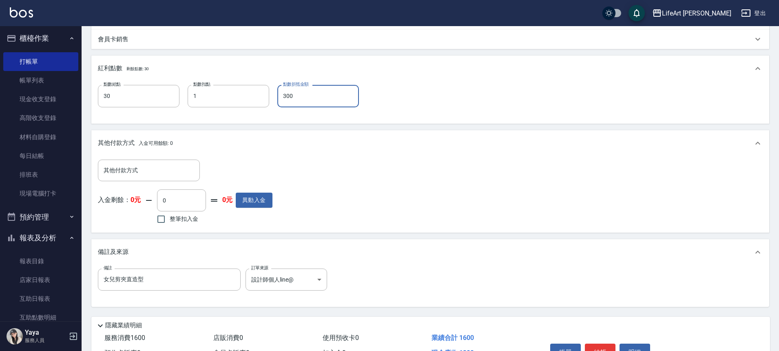
click at [431, 151] on div "其他付款方式 入金可用餘額: 0" at bounding box center [430, 143] width 678 height 26
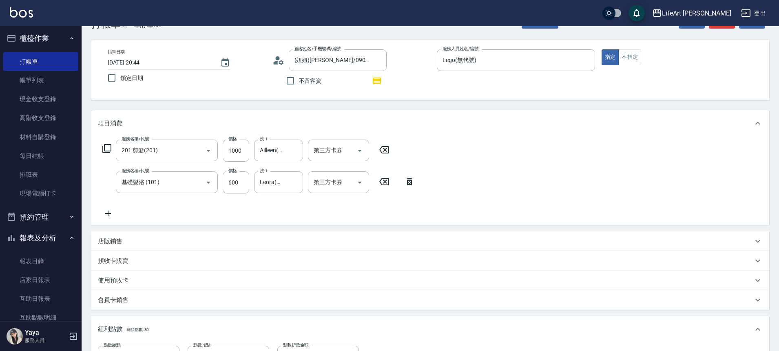
scroll to position [0, 0]
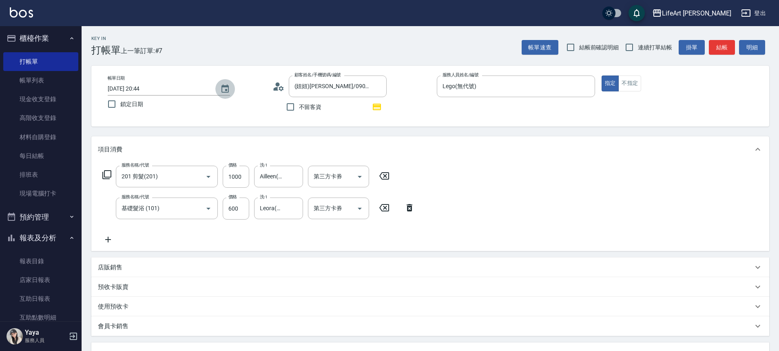
click at [221, 90] on icon "Choose date, selected date is 2025-08-19" at bounding box center [225, 89] width 10 height 10
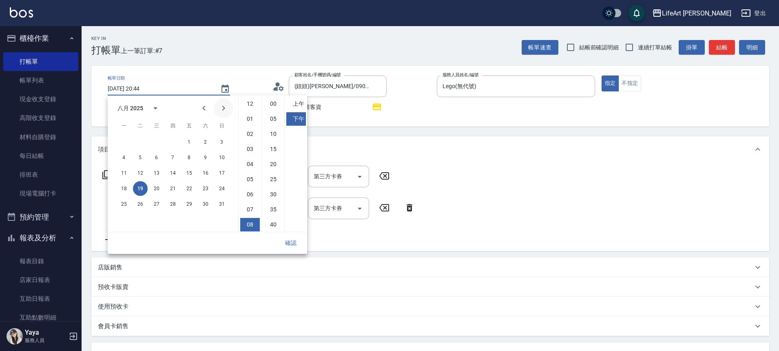
scroll to position [46, 0]
click at [154, 188] on button "20" at bounding box center [156, 188] width 15 height 15
type input "[DATE] 20:44"
click at [292, 244] on button "確認" at bounding box center [291, 242] width 26 height 15
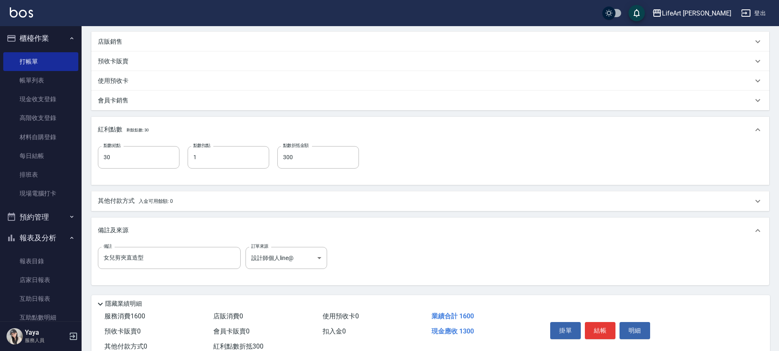
scroll to position [252, 0]
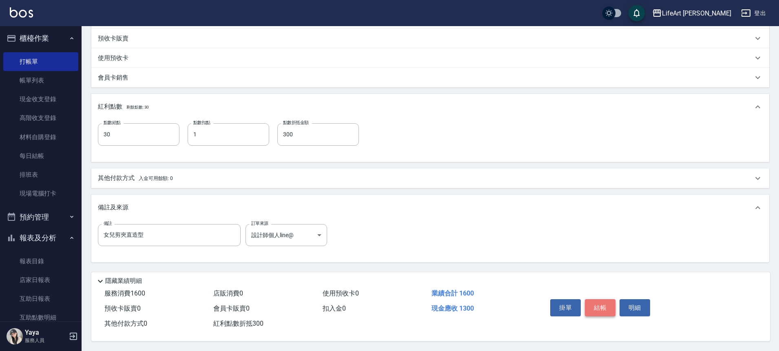
click at [596, 308] on button "結帳" at bounding box center [600, 307] width 31 height 17
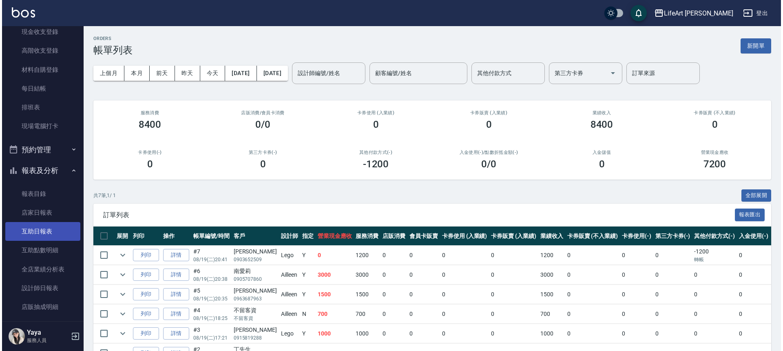
scroll to position [88, 0]
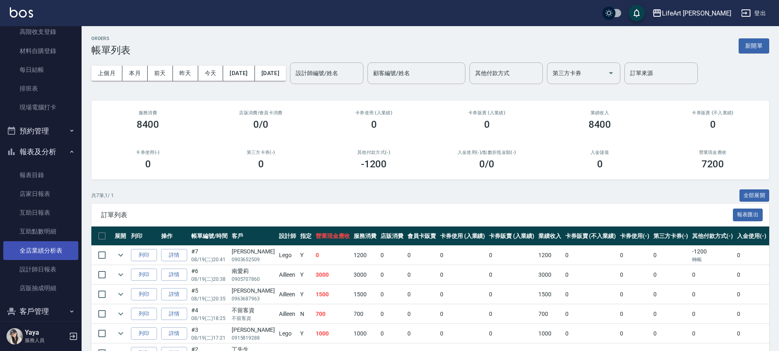
click at [48, 250] on link "全店業績分析表" at bounding box center [40, 250] width 75 height 19
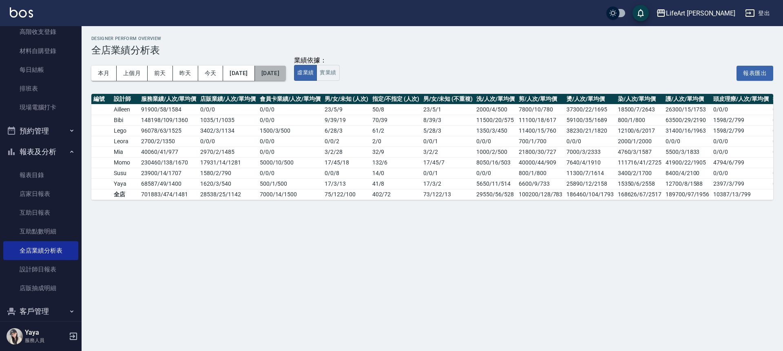
click at [286, 66] on button "[DATE]" at bounding box center [270, 73] width 31 height 15
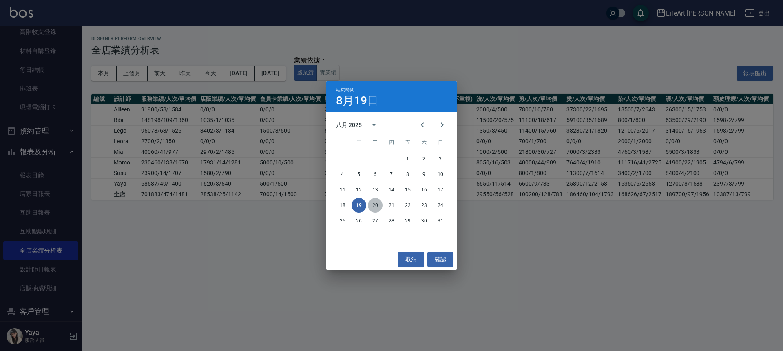
click at [374, 205] on button "20" at bounding box center [375, 205] width 15 height 15
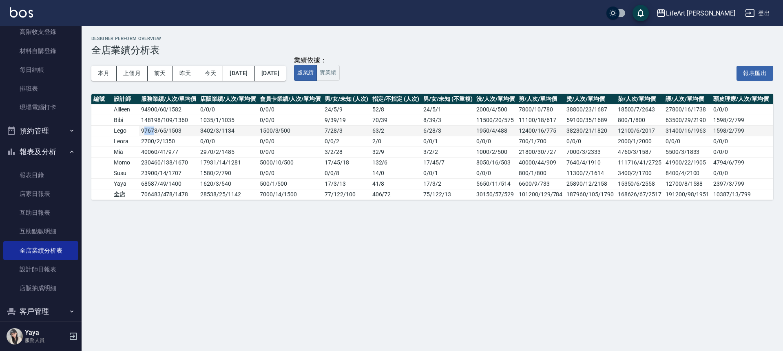
drag, startPoint x: 144, startPoint y: 131, endPoint x: 155, endPoint y: 132, distance: 11.5
click at [155, 132] on td "97678 / 65 / 1503" at bounding box center [168, 130] width 59 height 11
click at [145, 137] on td "2700 / 2 / 1350" at bounding box center [168, 141] width 59 height 11
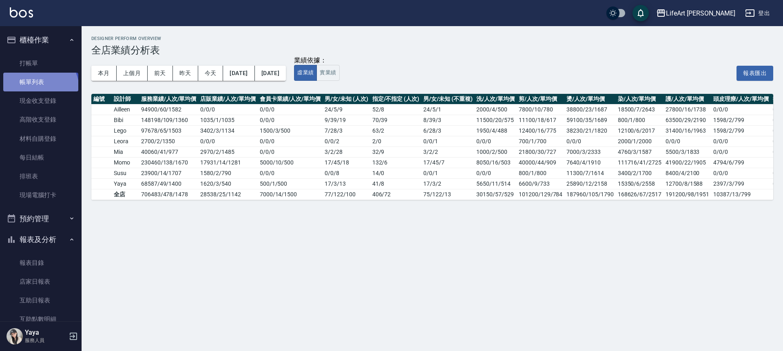
click at [39, 89] on link "帳單列表" at bounding box center [40, 82] width 75 height 19
